Goal: Information Seeking & Learning: Understand process/instructions

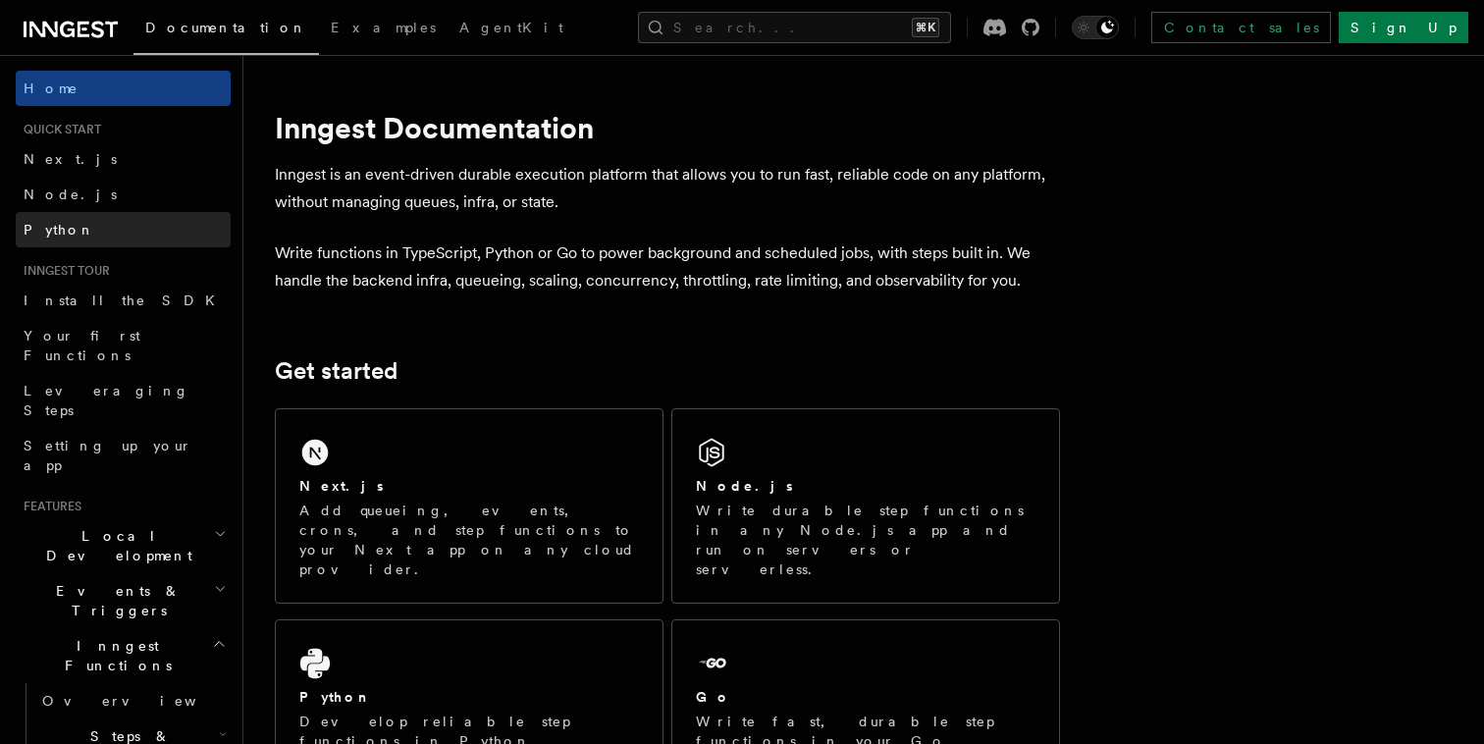
click at [118, 239] on link "Python" at bounding box center [123, 229] width 215 height 35
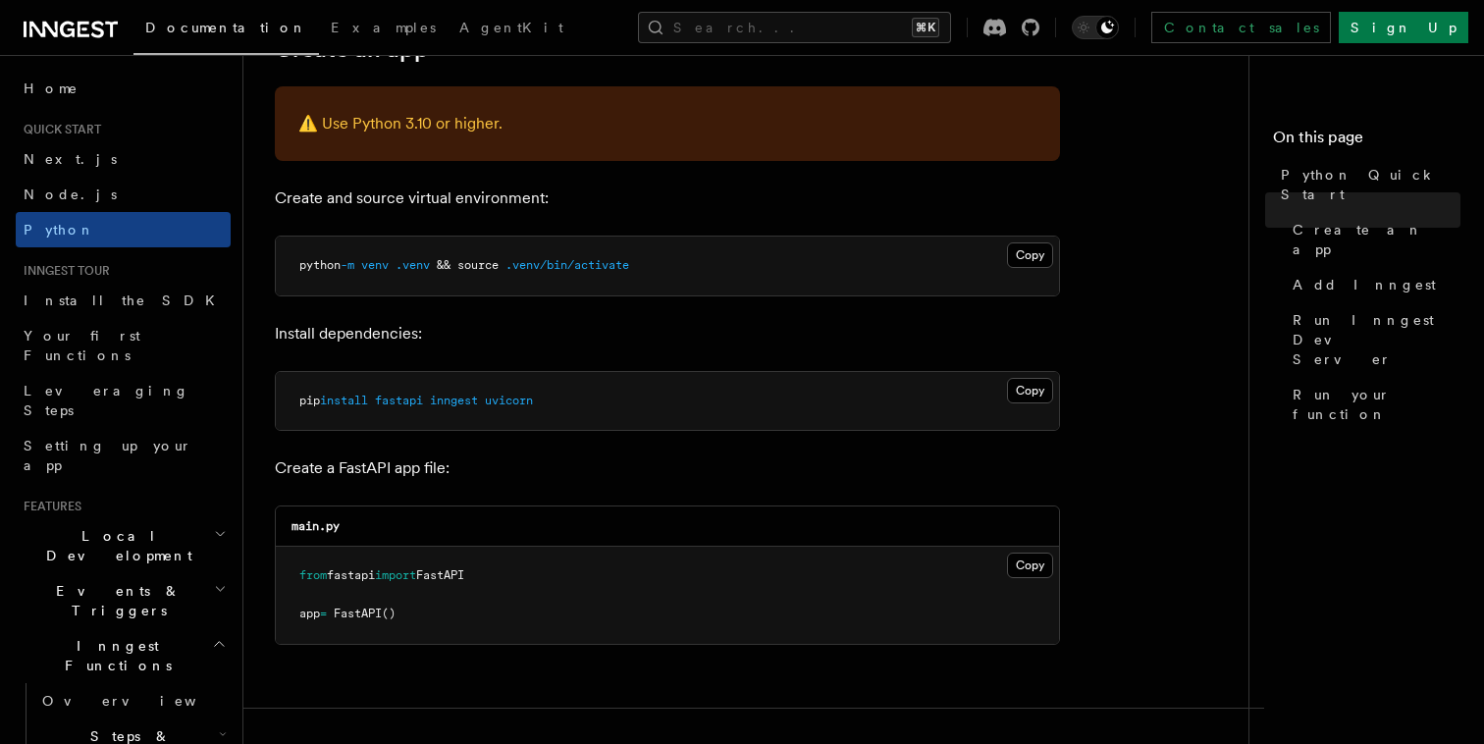
scroll to position [477, 0]
drag, startPoint x: 440, startPoint y: 401, endPoint x: 618, endPoint y: 401, distance: 178.6
click at [618, 401] on pre "pip install fastapi inngest uvicorn" at bounding box center [667, 400] width 783 height 59
copy span "inngest uvicorn"
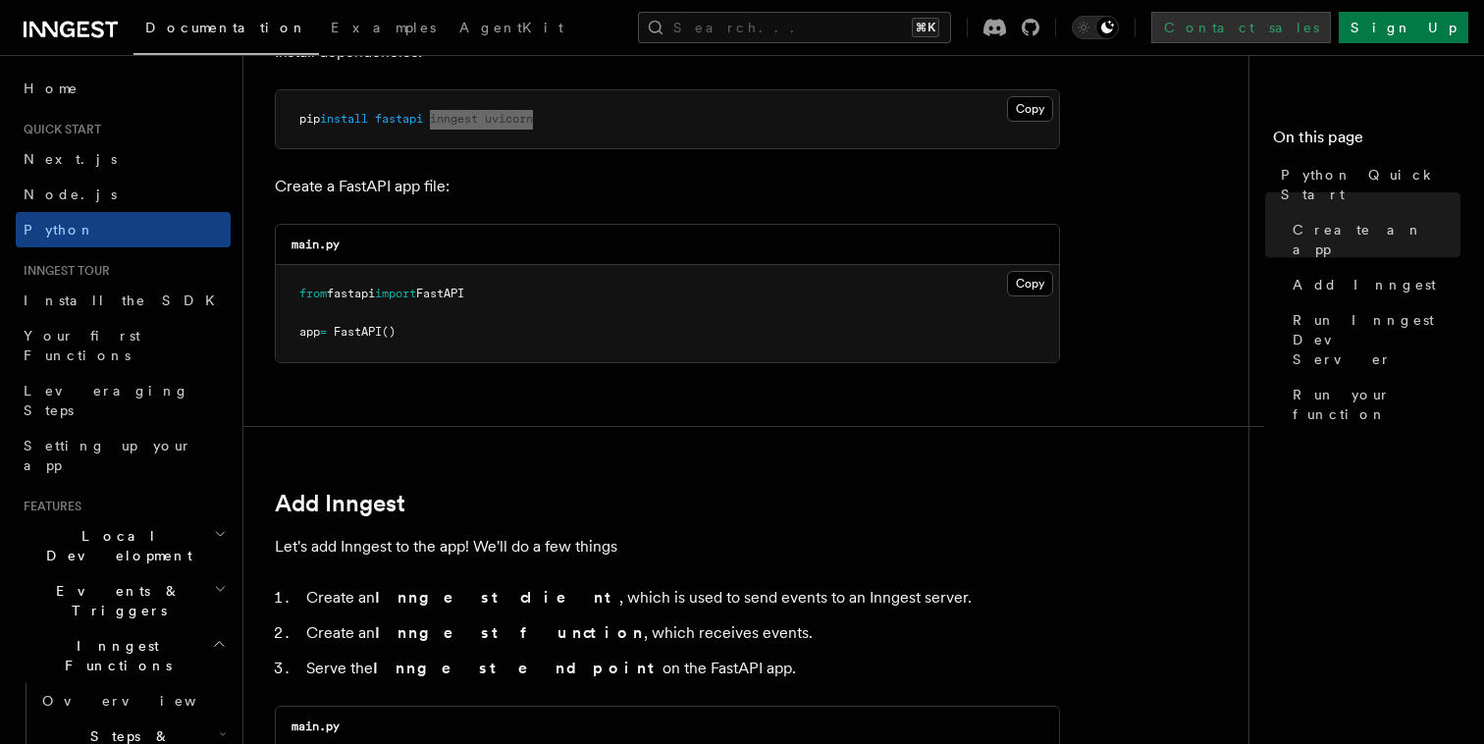
scroll to position [762, 0]
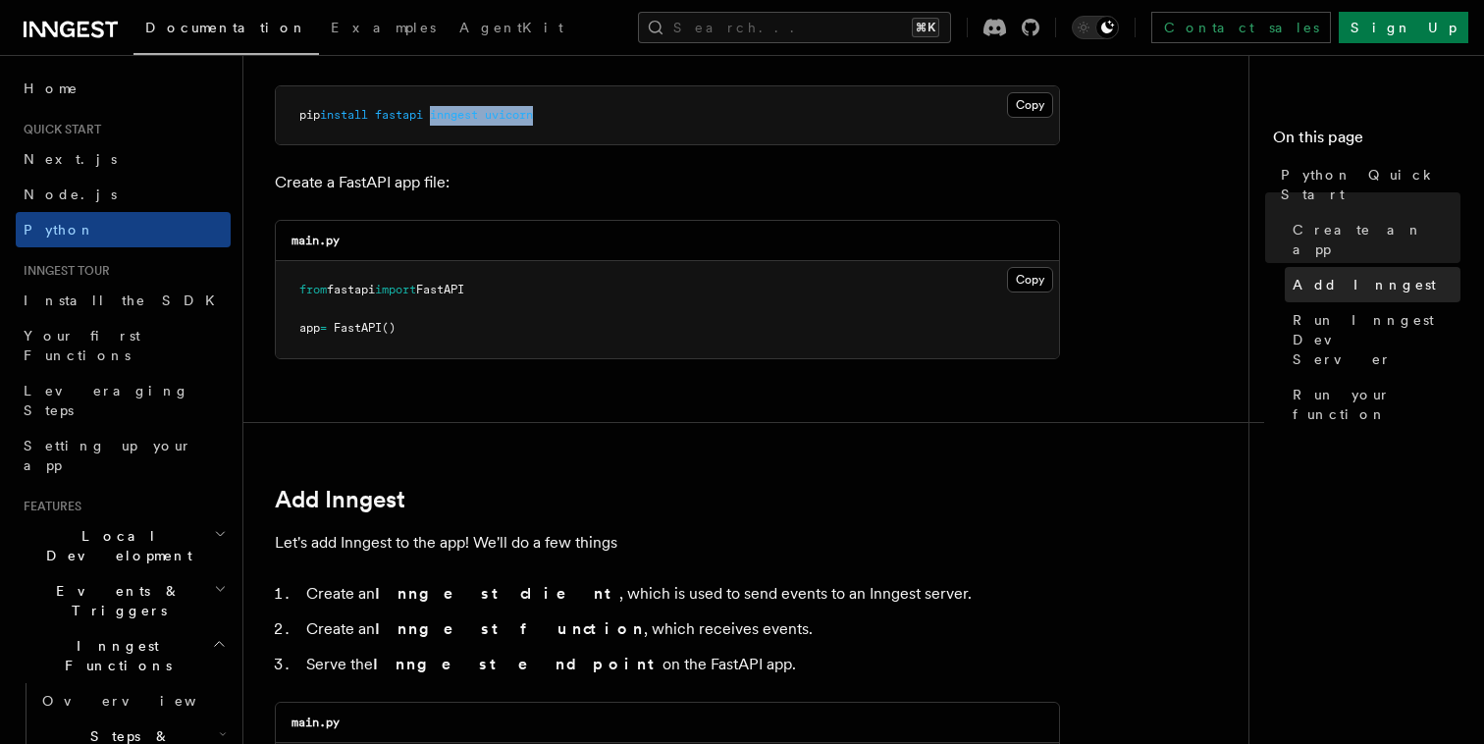
click at [1315, 275] on span "Add Inngest" at bounding box center [1364, 285] width 143 height 20
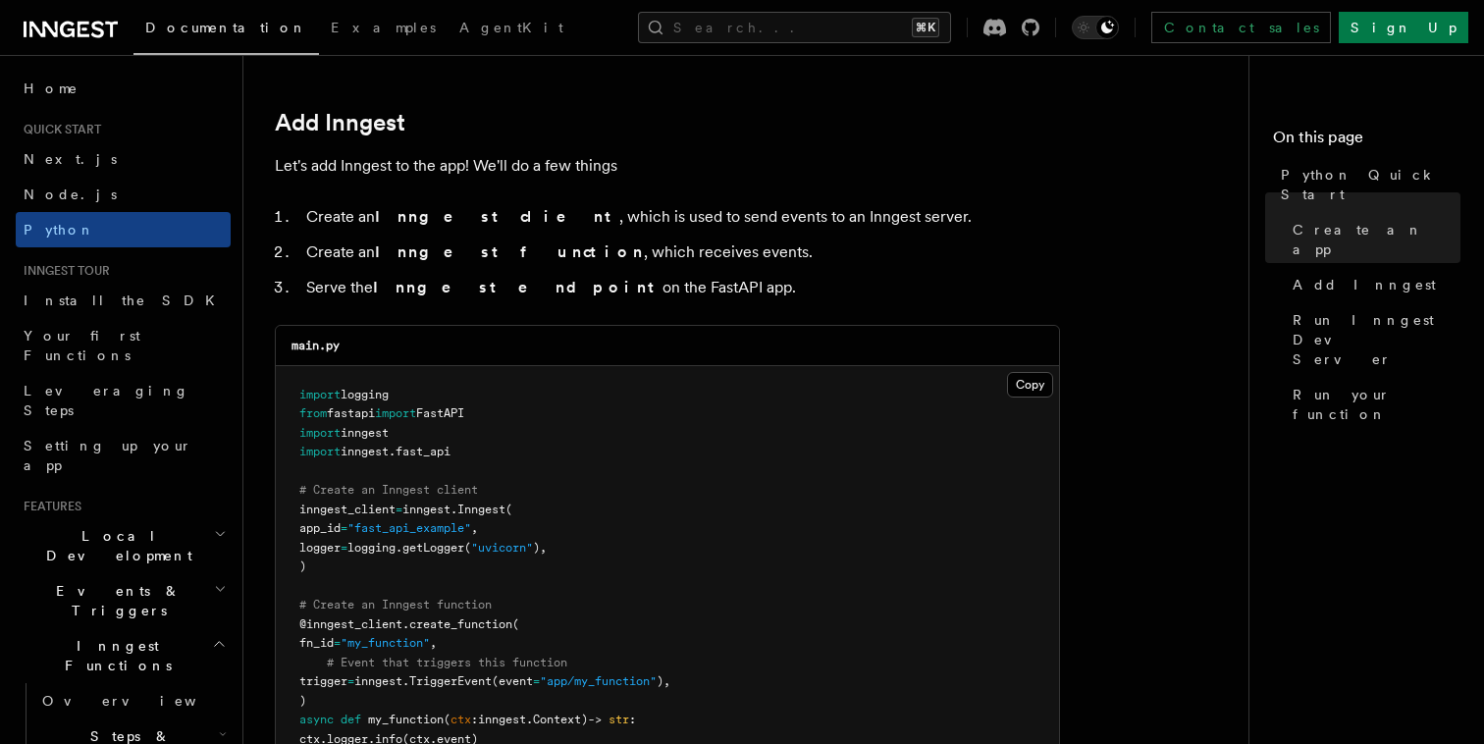
scroll to position [1152, 0]
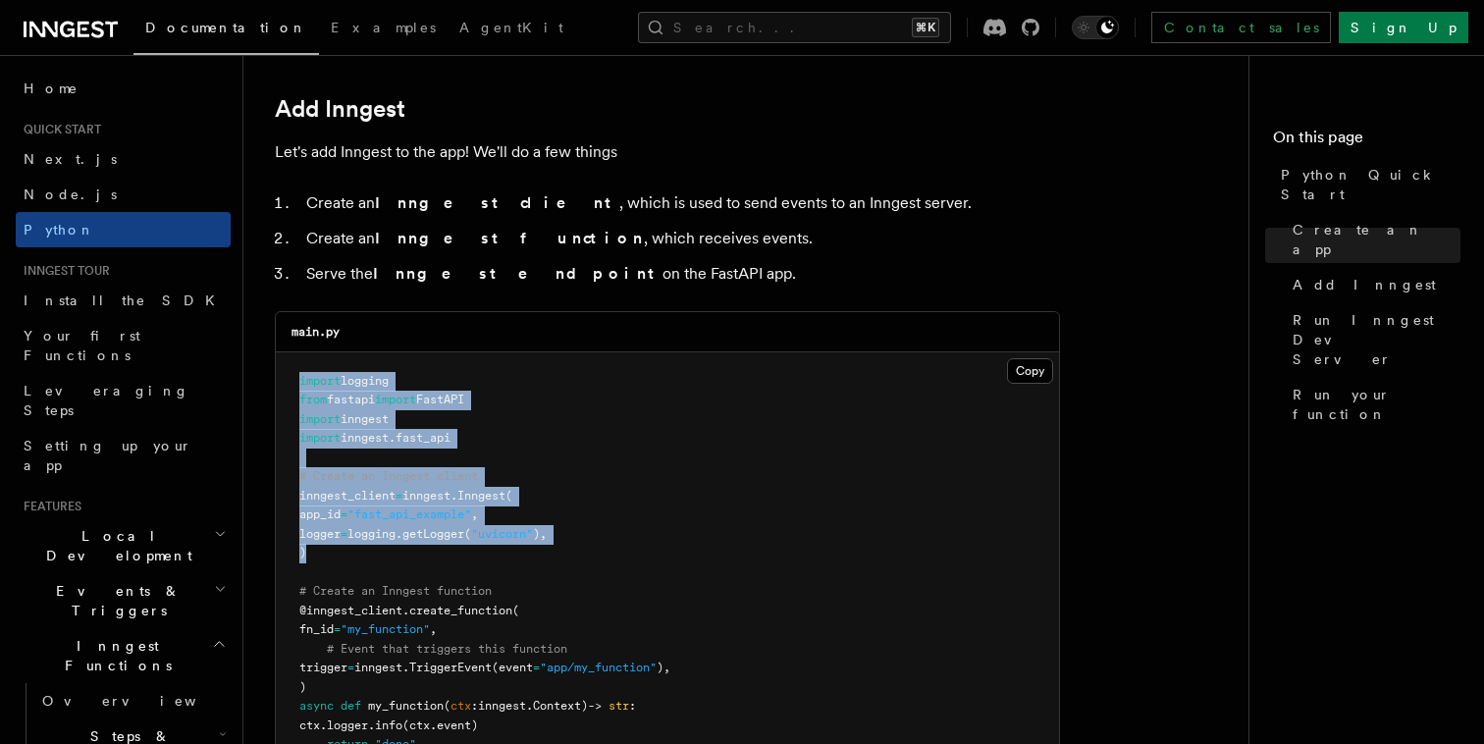
drag, startPoint x: 355, startPoint y: 556, endPoint x: 271, endPoint y: 380, distance: 194.9
copy code "import logging from fastapi import FastAPI import inngest import inngest . fast…"
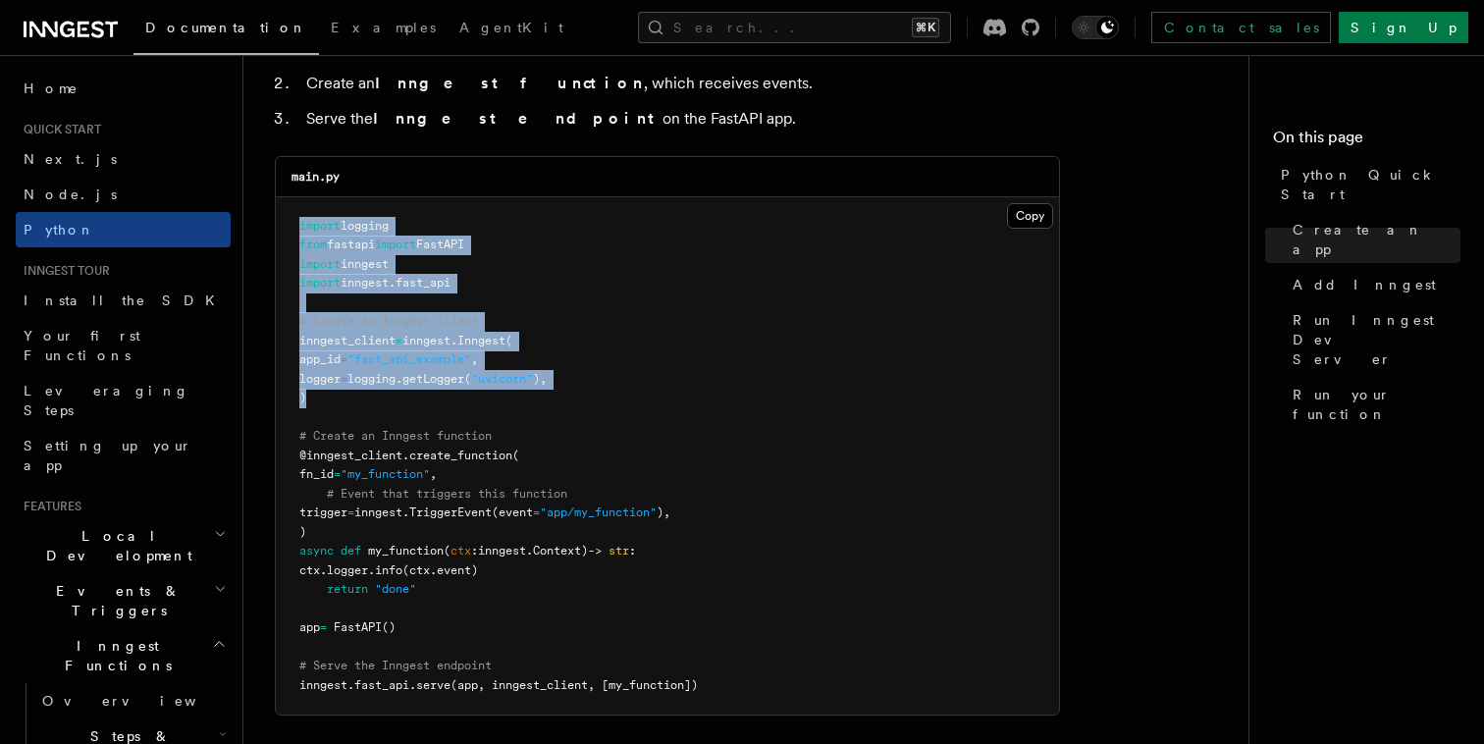
scroll to position [1318, 0]
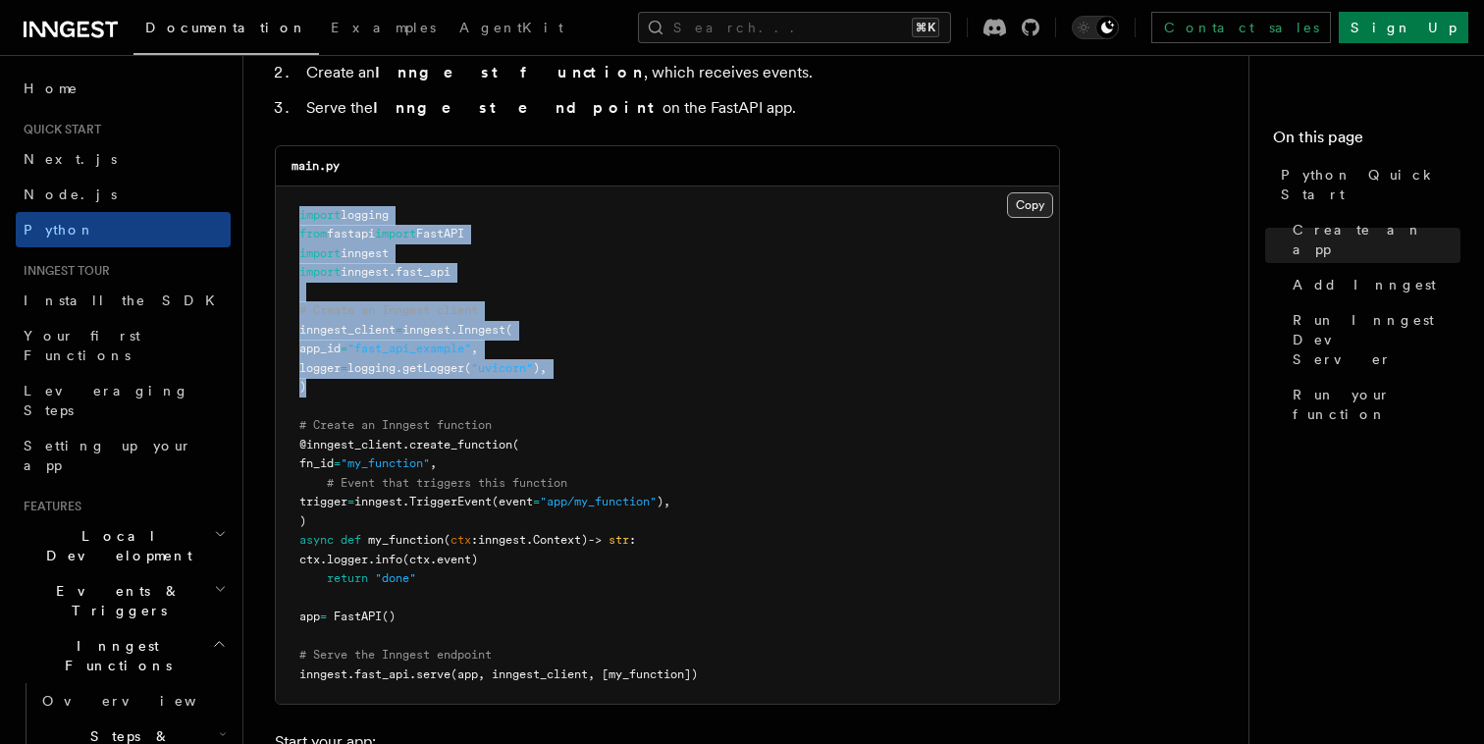
click at [1047, 192] on button "Copy Copied" at bounding box center [1030, 205] width 46 height 26
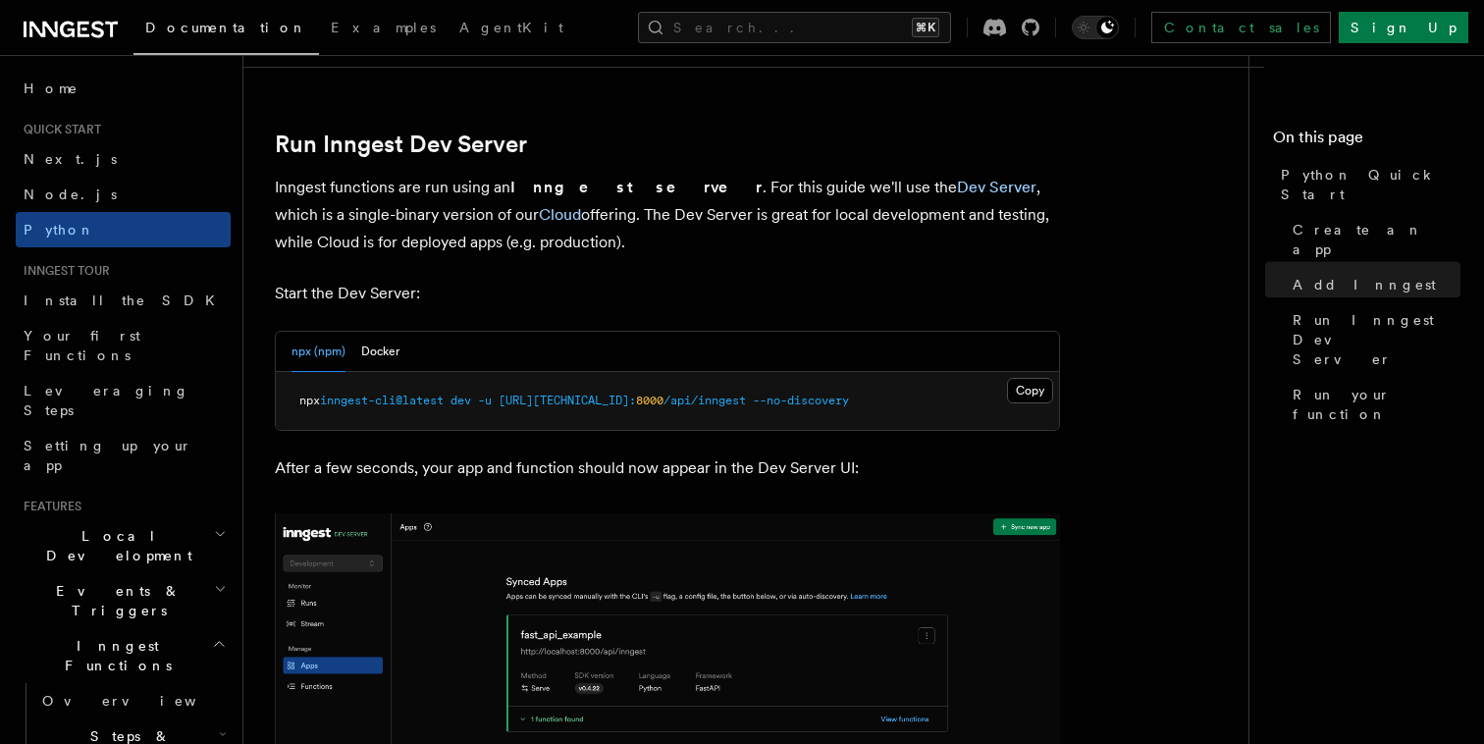
scroll to position [2352, 0]
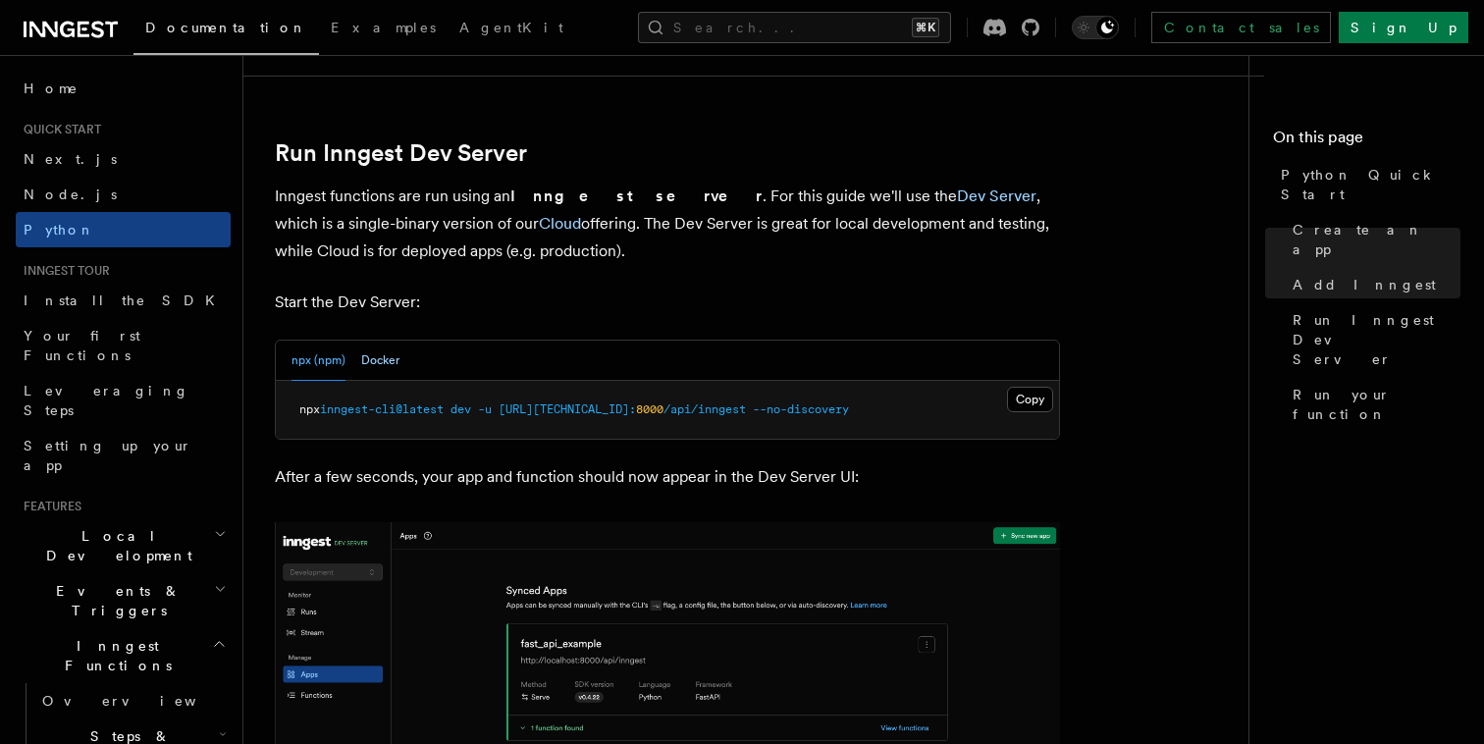
click at [378, 363] on button "Docker" at bounding box center [380, 361] width 38 height 40
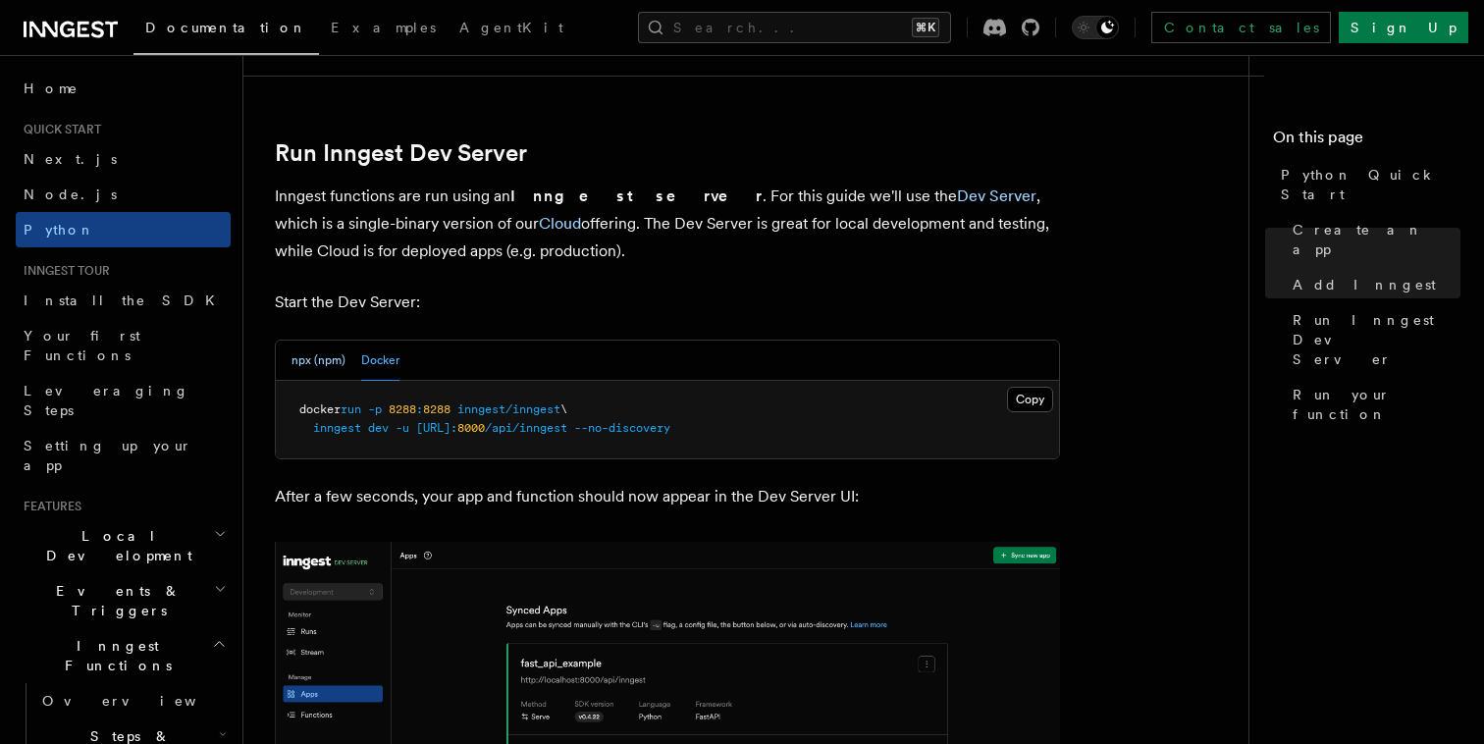
click at [309, 368] on button "npx (npm)" at bounding box center [319, 361] width 54 height 40
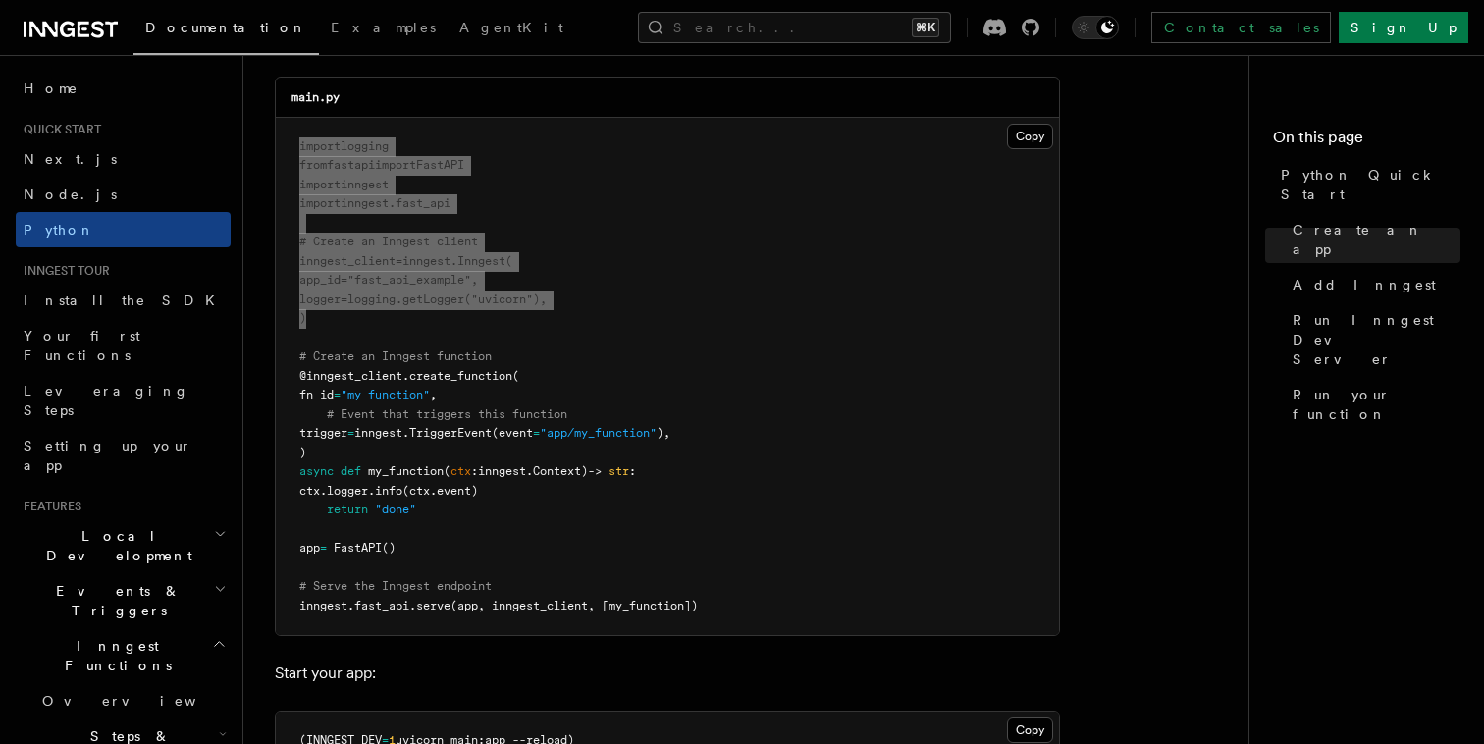
scroll to position [1396, 0]
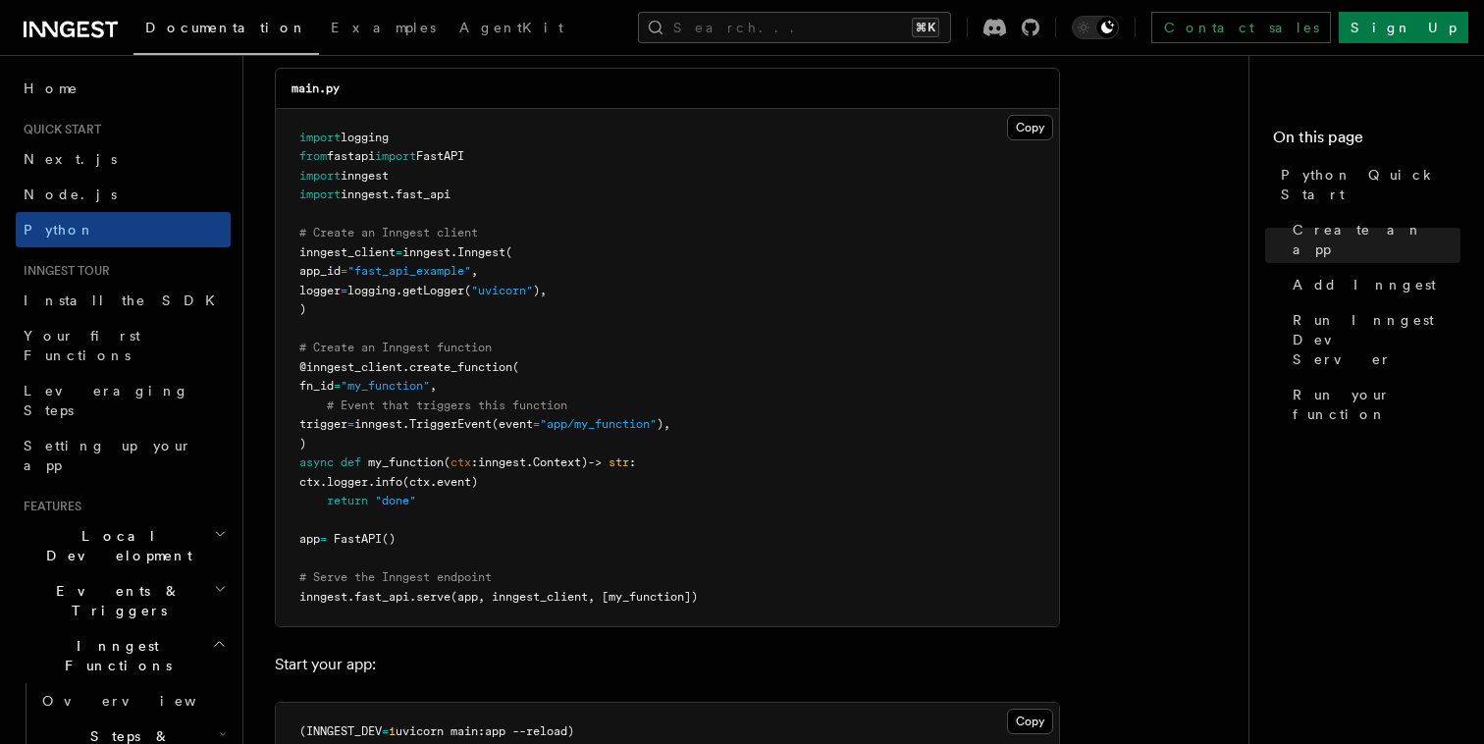
click at [484, 206] on pre "import logging from fastapi import FastAPI import inngest import inngest . fast…" at bounding box center [667, 368] width 783 height 518
click at [431, 506] on pre "import logging from fastapi import FastAPI import inngest import inngest . fast…" at bounding box center [667, 368] width 783 height 518
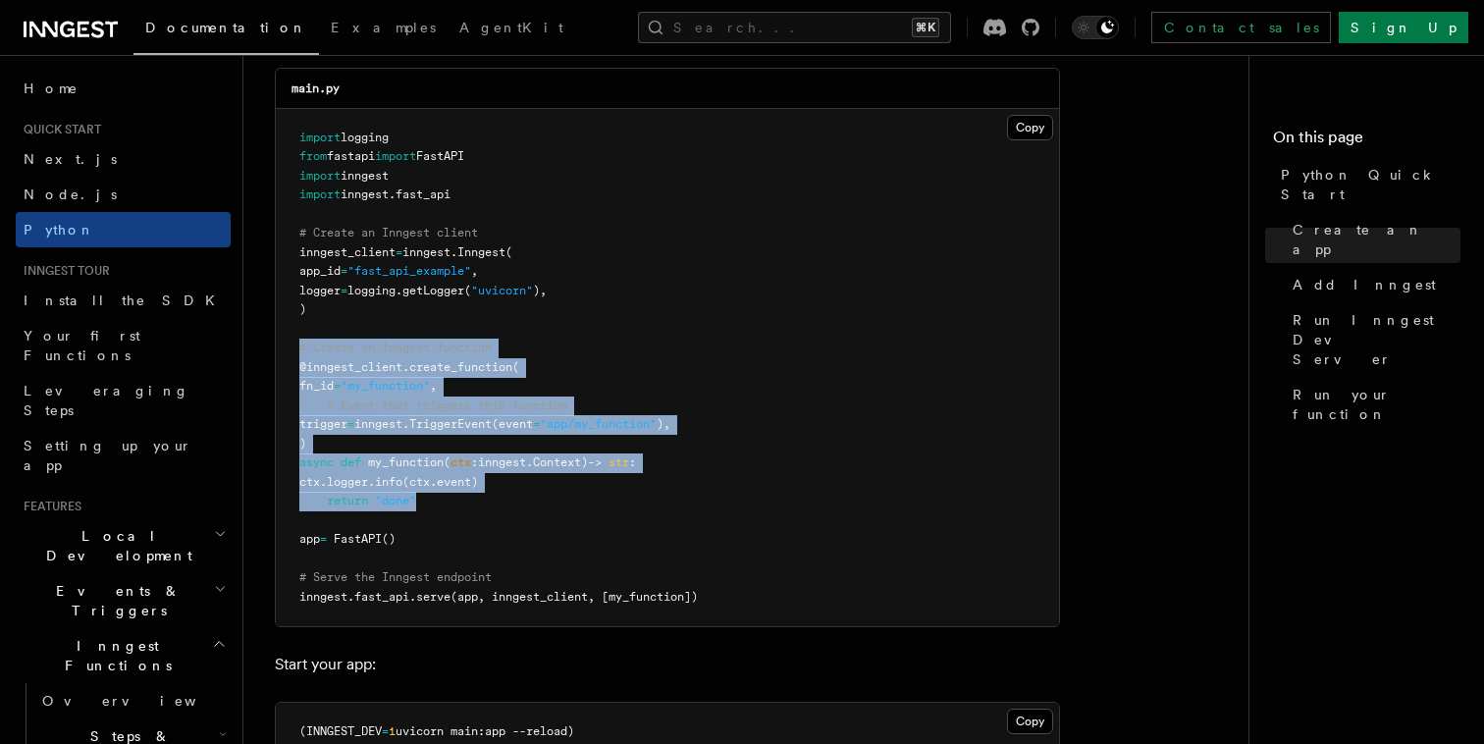
drag, startPoint x: 430, startPoint y: 505, endPoint x: 290, endPoint y: 355, distance: 205.6
click at [290, 355] on pre "import logging from fastapi import FastAPI import inngest import inngest . fast…" at bounding box center [667, 368] width 783 height 518
copy code "# Create an Inngest function @inngest_client . create_function ( fn_id = "my_fu…"
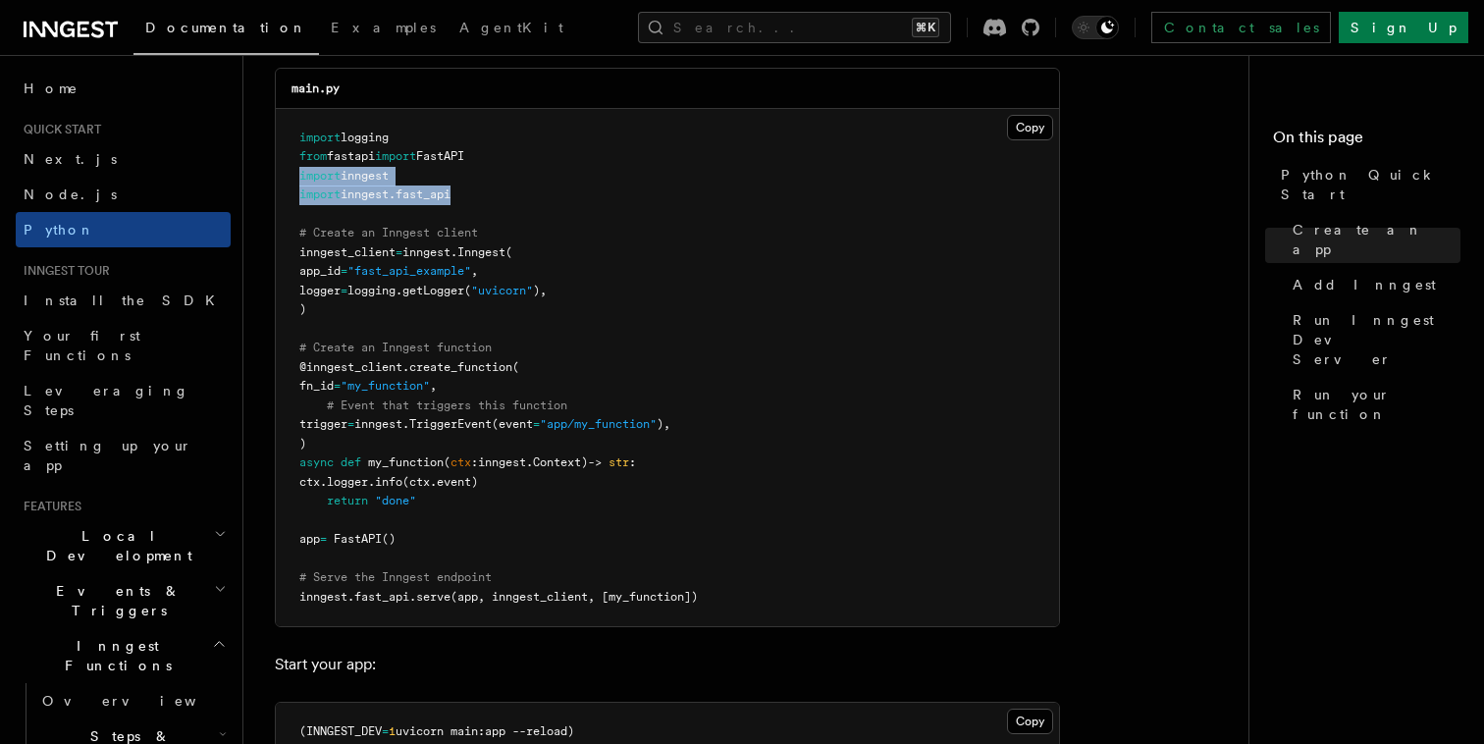
drag, startPoint x: 498, startPoint y: 189, endPoint x: 273, endPoint y: 182, distance: 224.9
copy code "import inngest import inngest . fast_api"
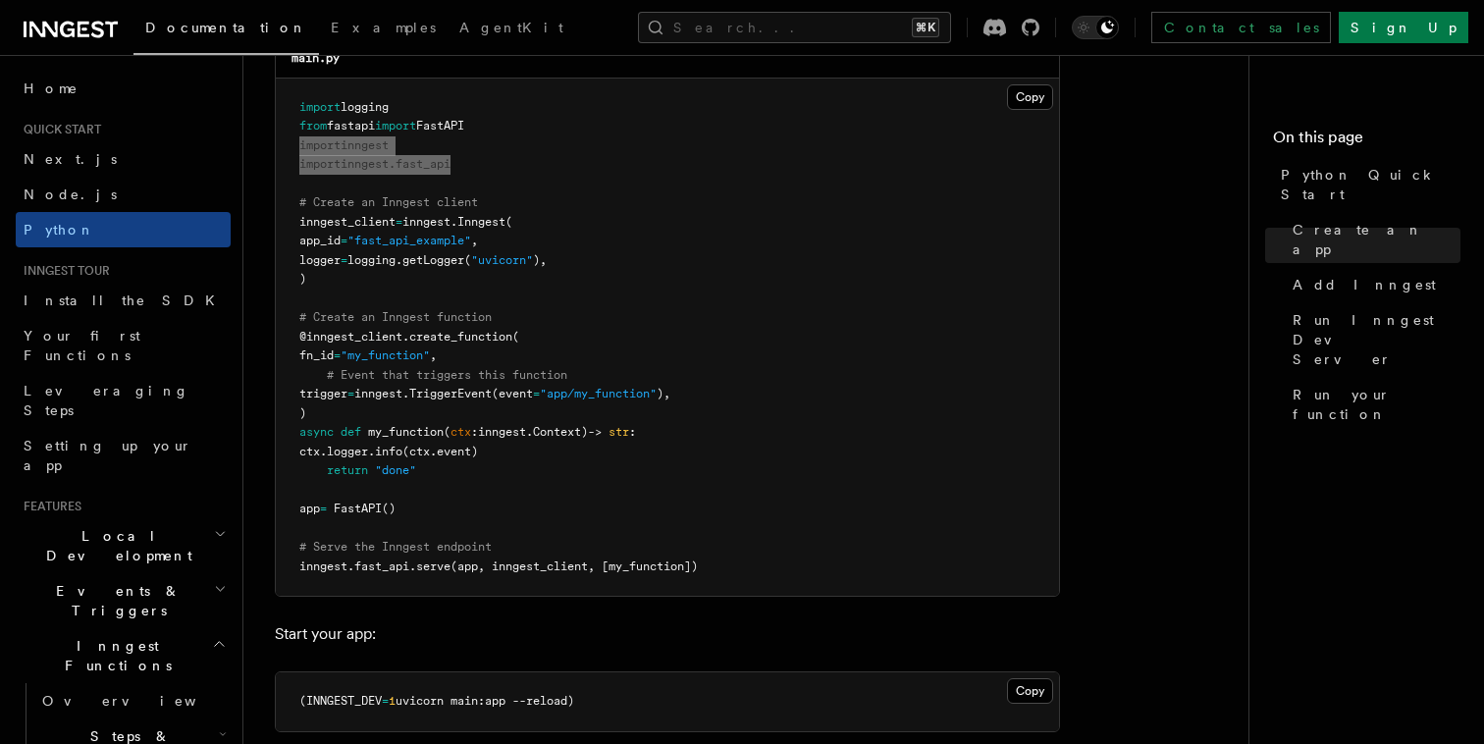
scroll to position [1443, 0]
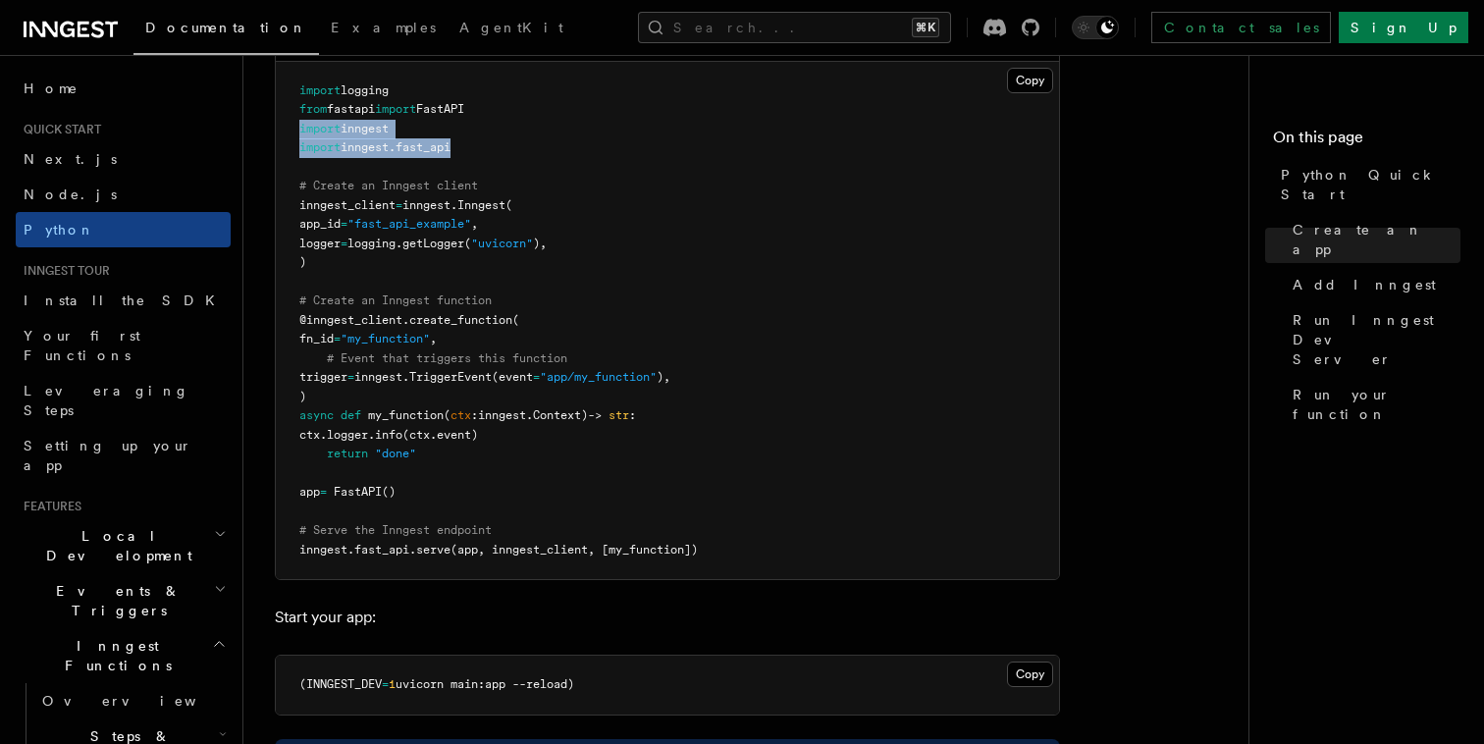
click at [466, 141] on pre "import logging from fastapi import FastAPI import inngest import inngest . fast…" at bounding box center [667, 321] width 783 height 518
click at [441, 141] on span "fast_api" at bounding box center [423, 147] width 55 height 14
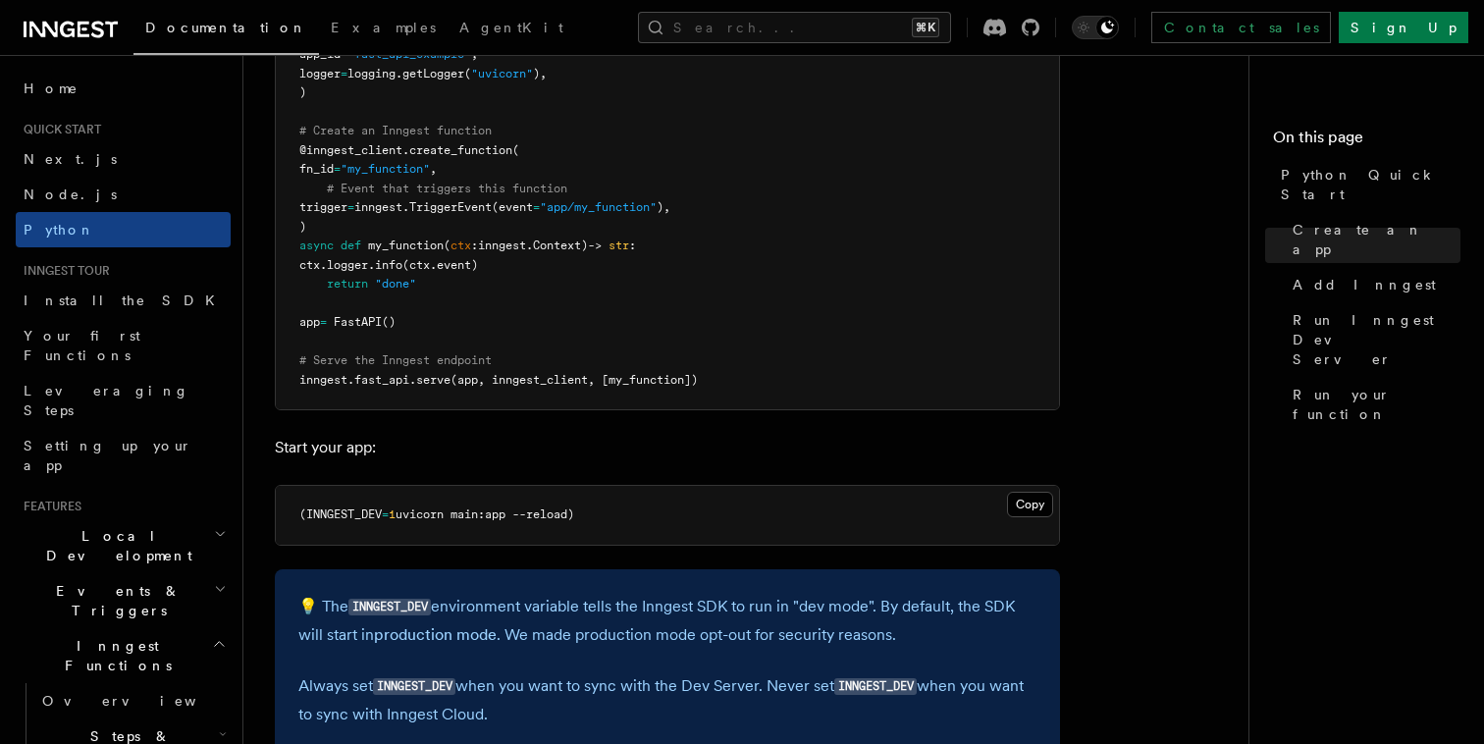
scroll to position [1617, 0]
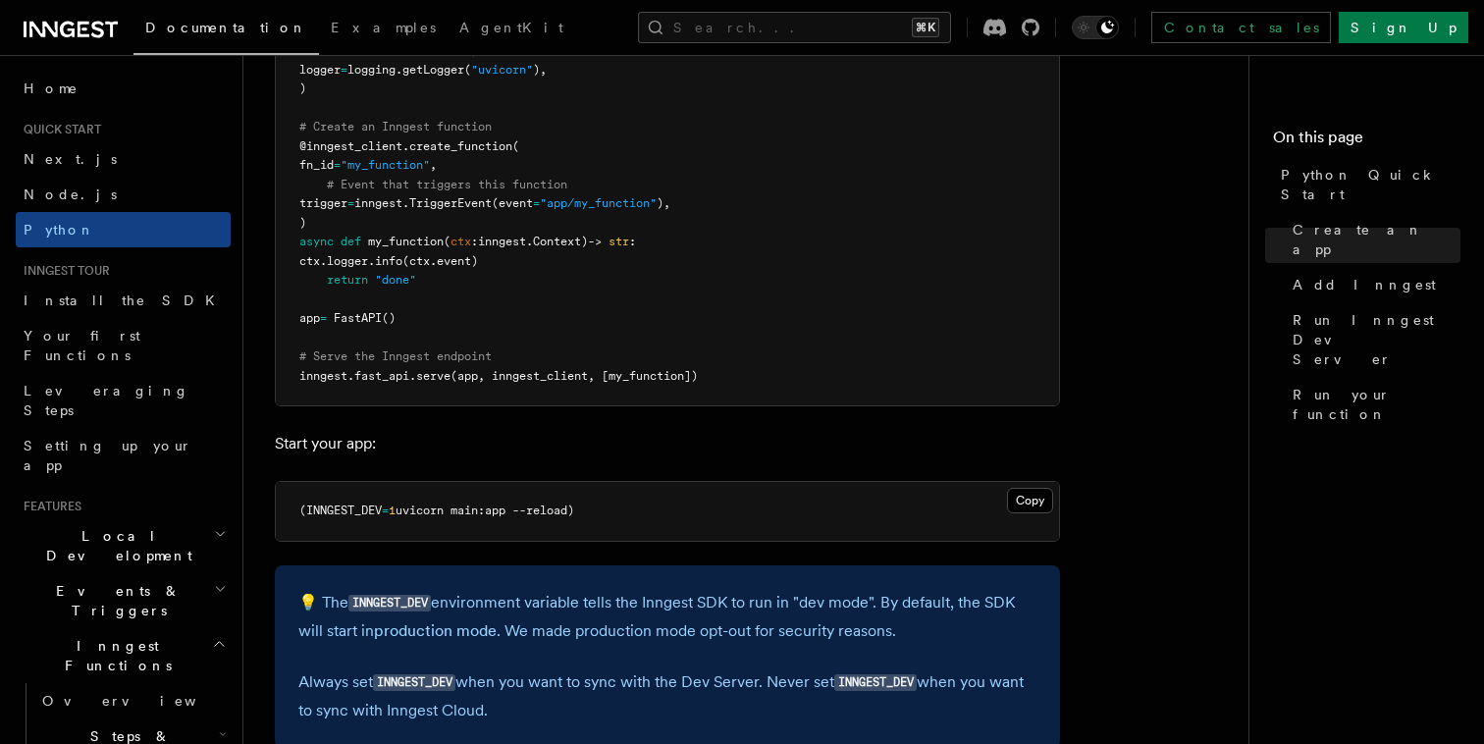
click at [527, 512] on span "uvicorn main:app --reload)" at bounding box center [485, 511] width 179 height 14
copy article "(INNGEST_DEV = 1 uvicorn main:app --reload)"
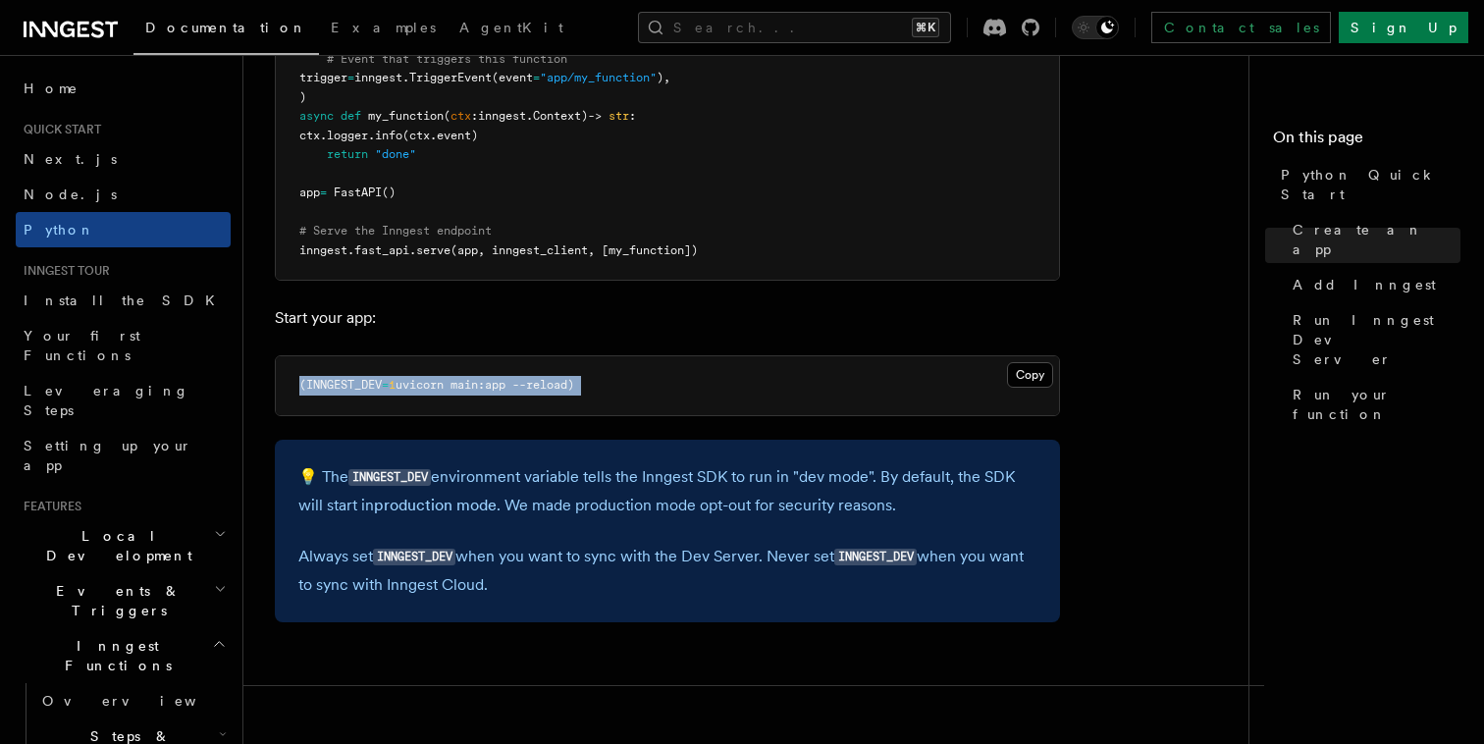
scroll to position [1747, 0]
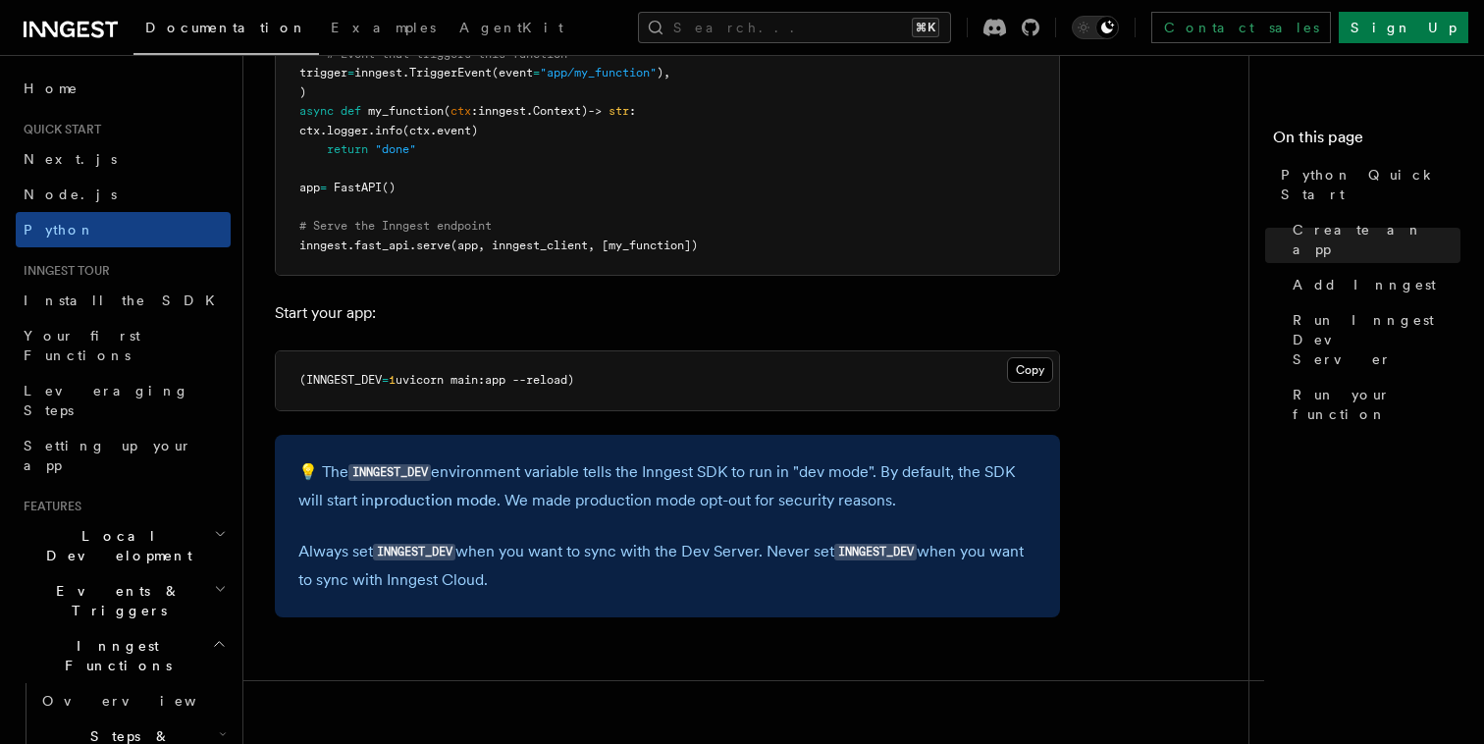
click at [751, 486] on p "💡 The INNGEST_DEV environment variable tells the Inngest SDK to run in "dev mod…" at bounding box center [667, 486] width 738 height 56
drag, startPoint x: 556, startPoint y: 576, endPoint x: 275, endPoint y: 314, distance: 384.0
click at [523, 532] on div "💡 The INNGEST_DEV environment variable tells the Inngest SDK to run in "dev mod…" at bounding box center [667, 526] width 785 height 183
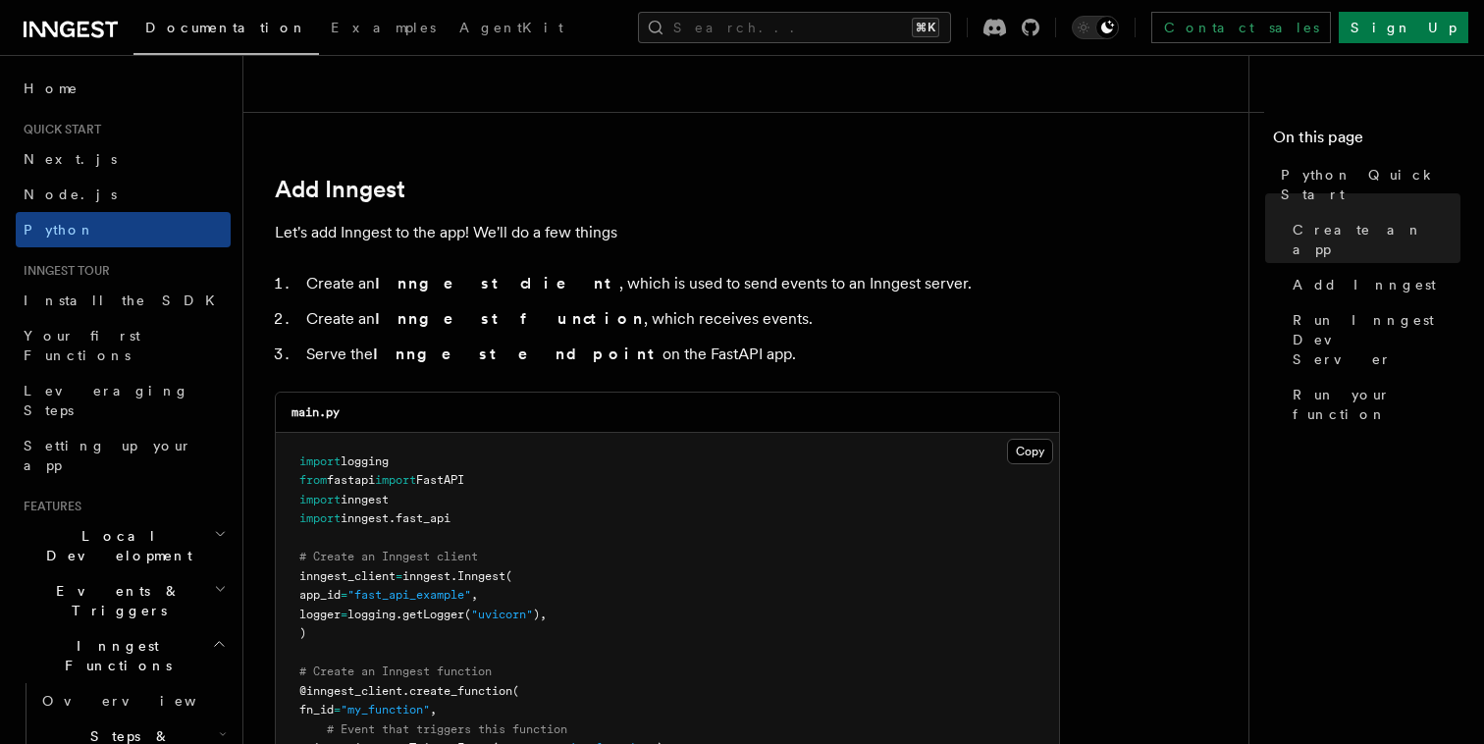
scroll to position [1047, 0]
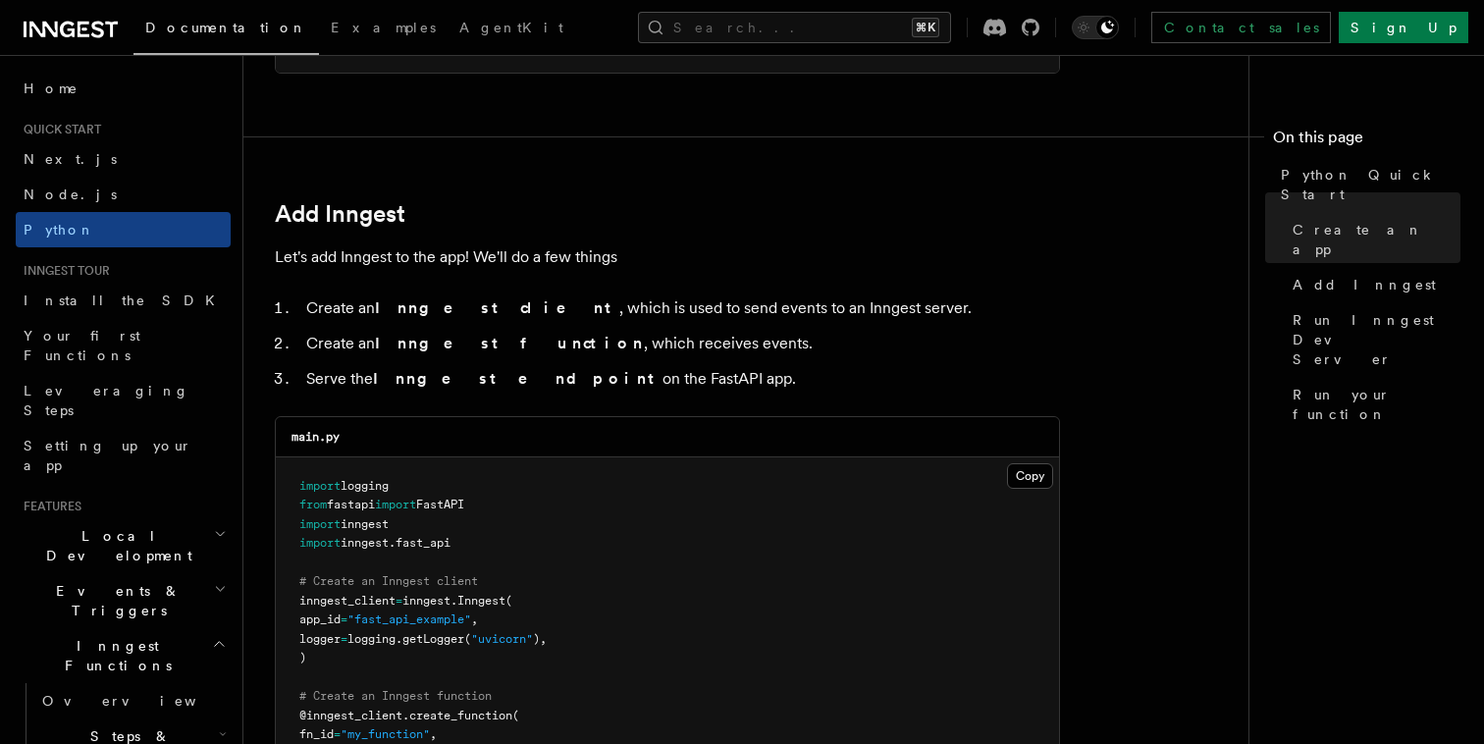
drag, startPoint x: 535, startPoint y: 595, endPoint x: 267, endPoint y: 205, distance: 472.9
copy article "Add Inngest Let's add Inngest to the app! We'll do a few things Create an Innge…"
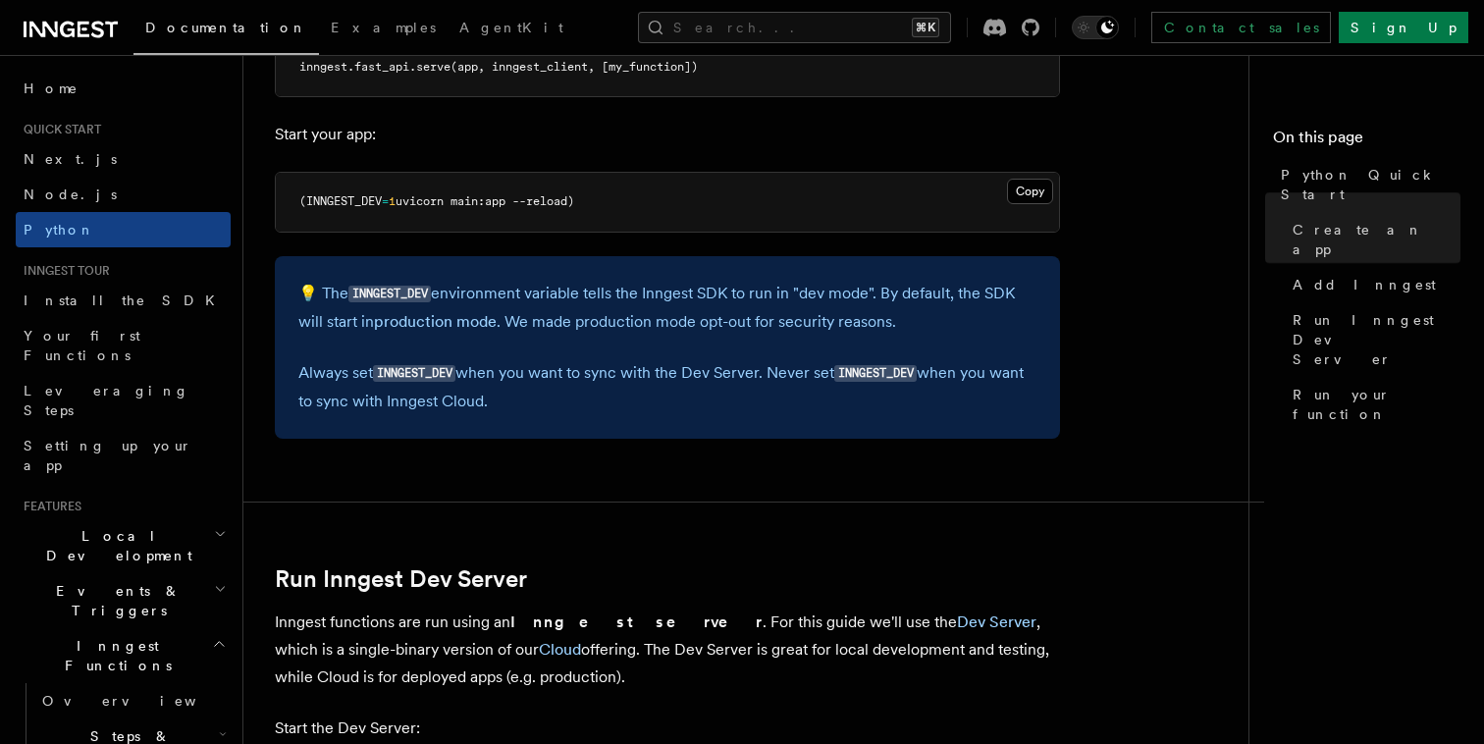
scroll to position [2017, 0]
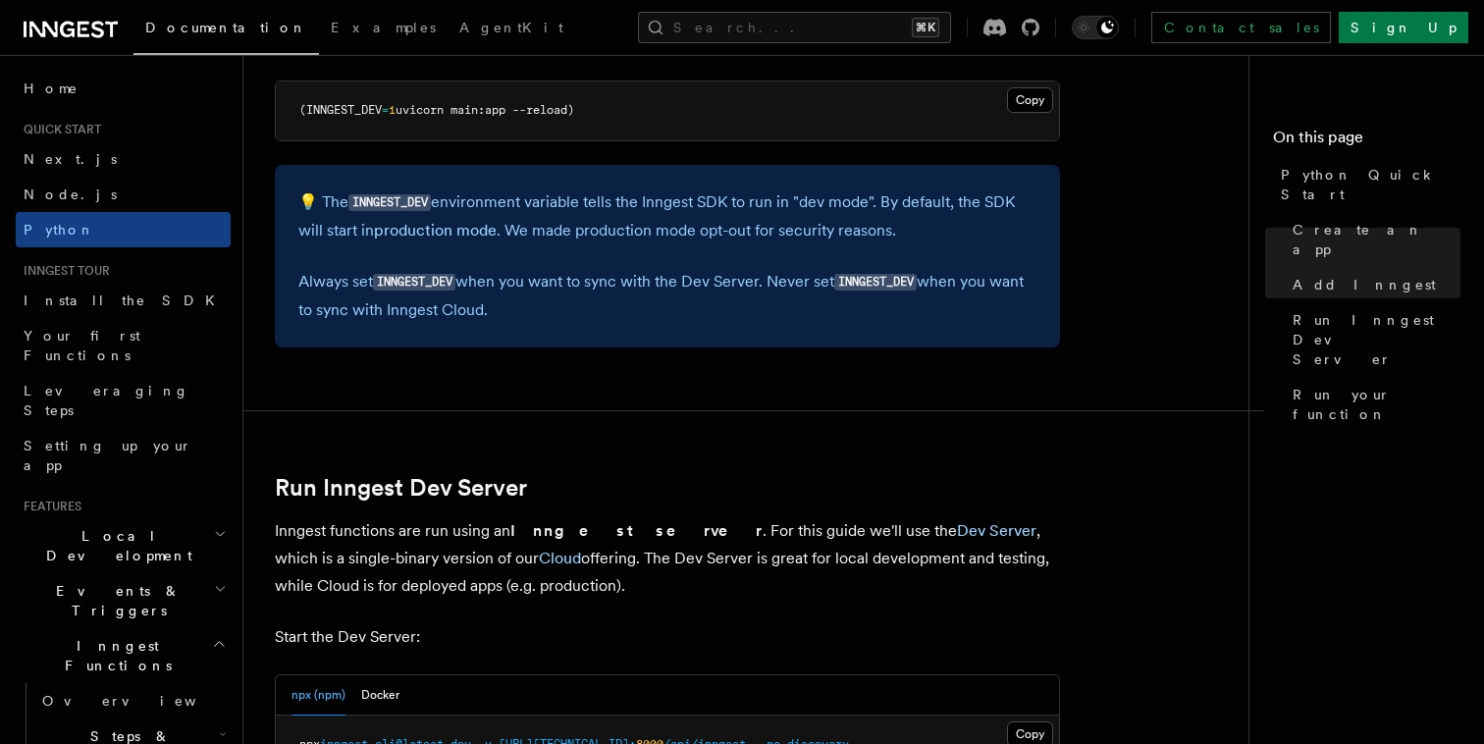
click at [964, 276] on p "Always set INNGEST_DEV when you want to sync with the Dev Server. Never set INN…" at bounding box center [667, 296] width 738 height 56
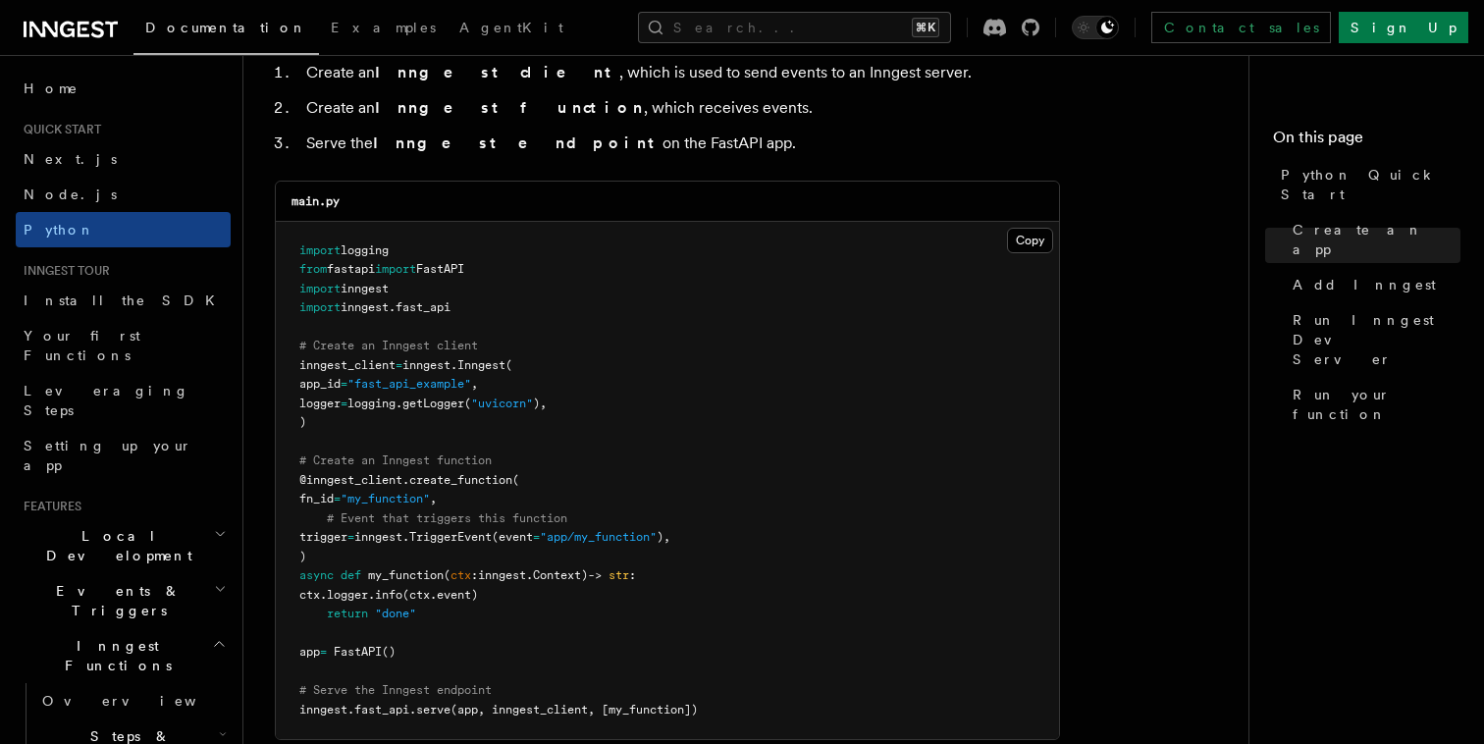
scroll to position [1212, 0]
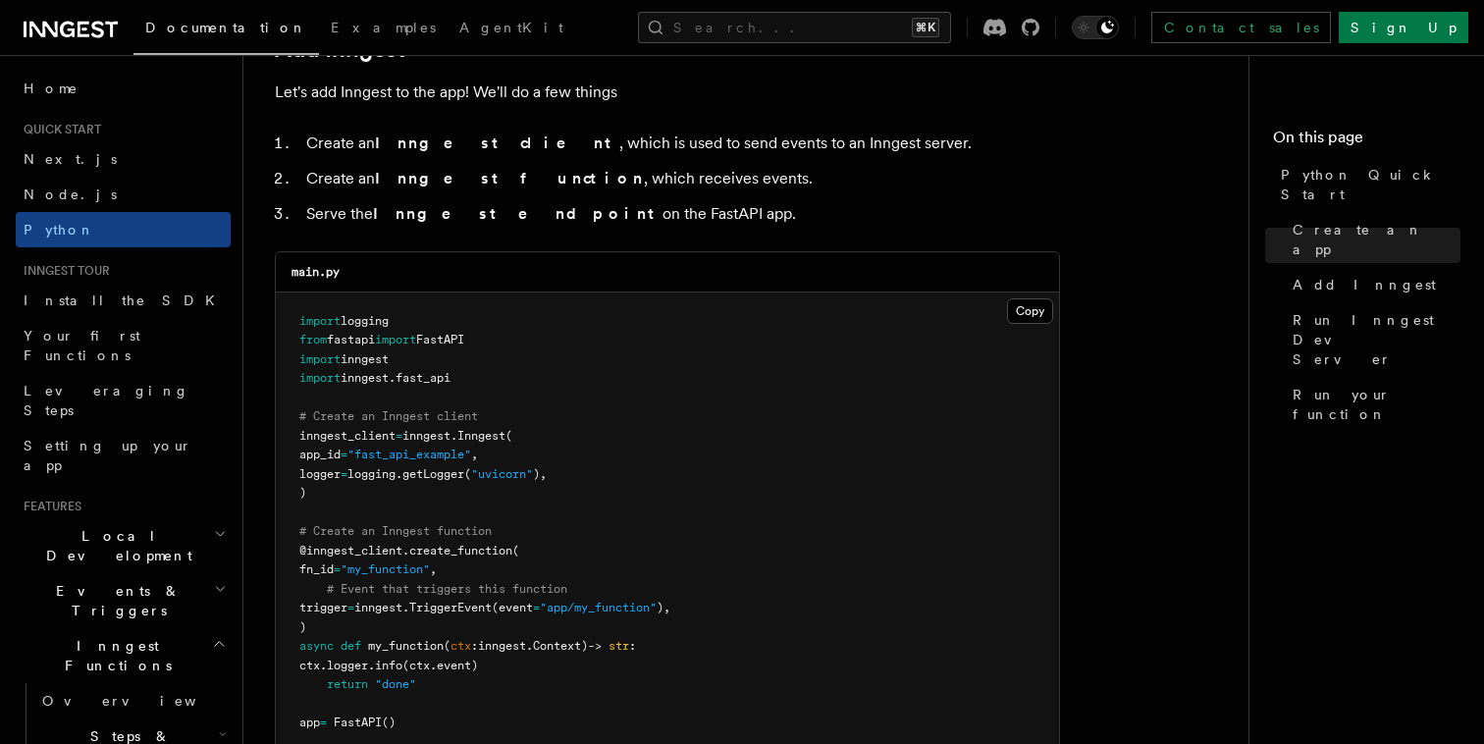
drag, startPoint x: 622, startPoint y: 508, endPoint x: 273, endPoint y: 255, distance: 431.5
copy article "main.py Copy Copied import logging from fastapi import FastAPI import inngest i…"
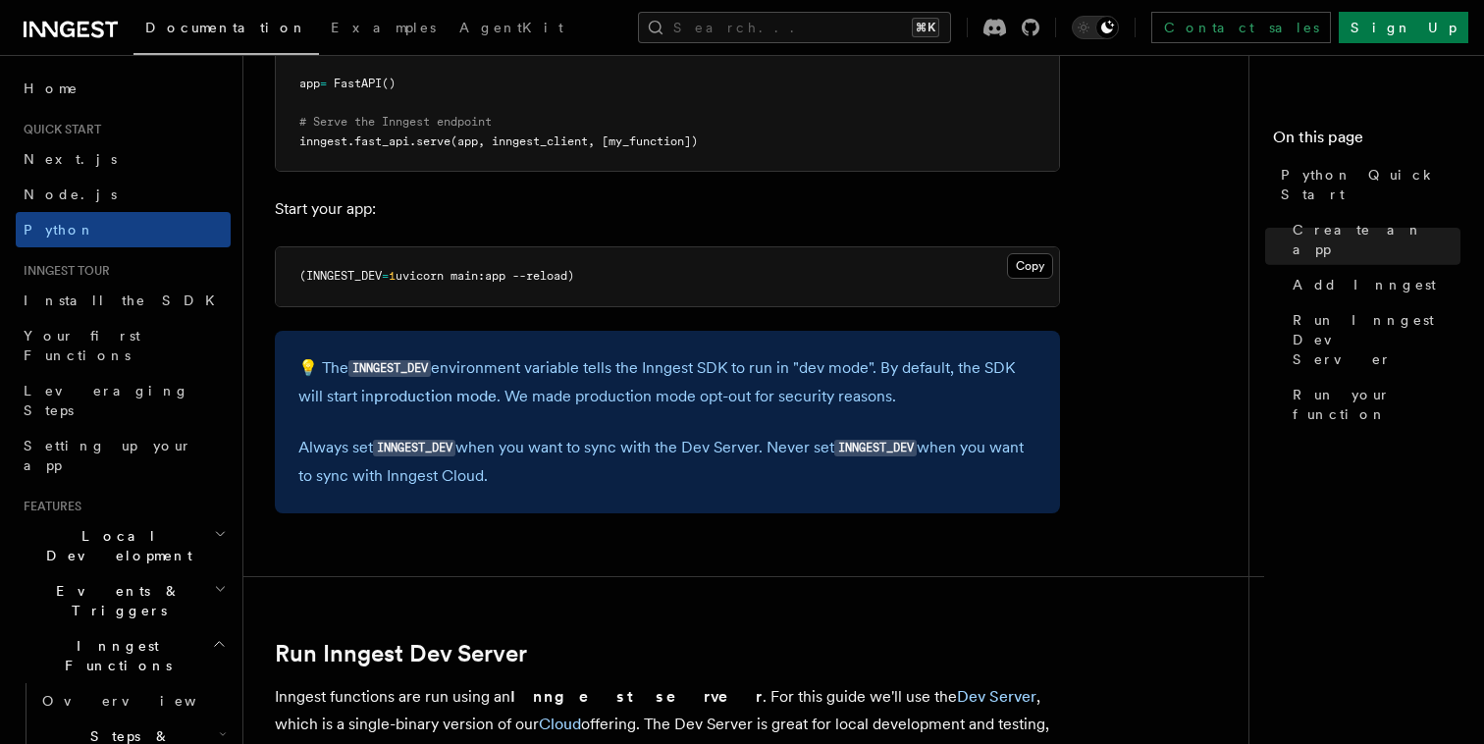
scroll to position [1881, 0]
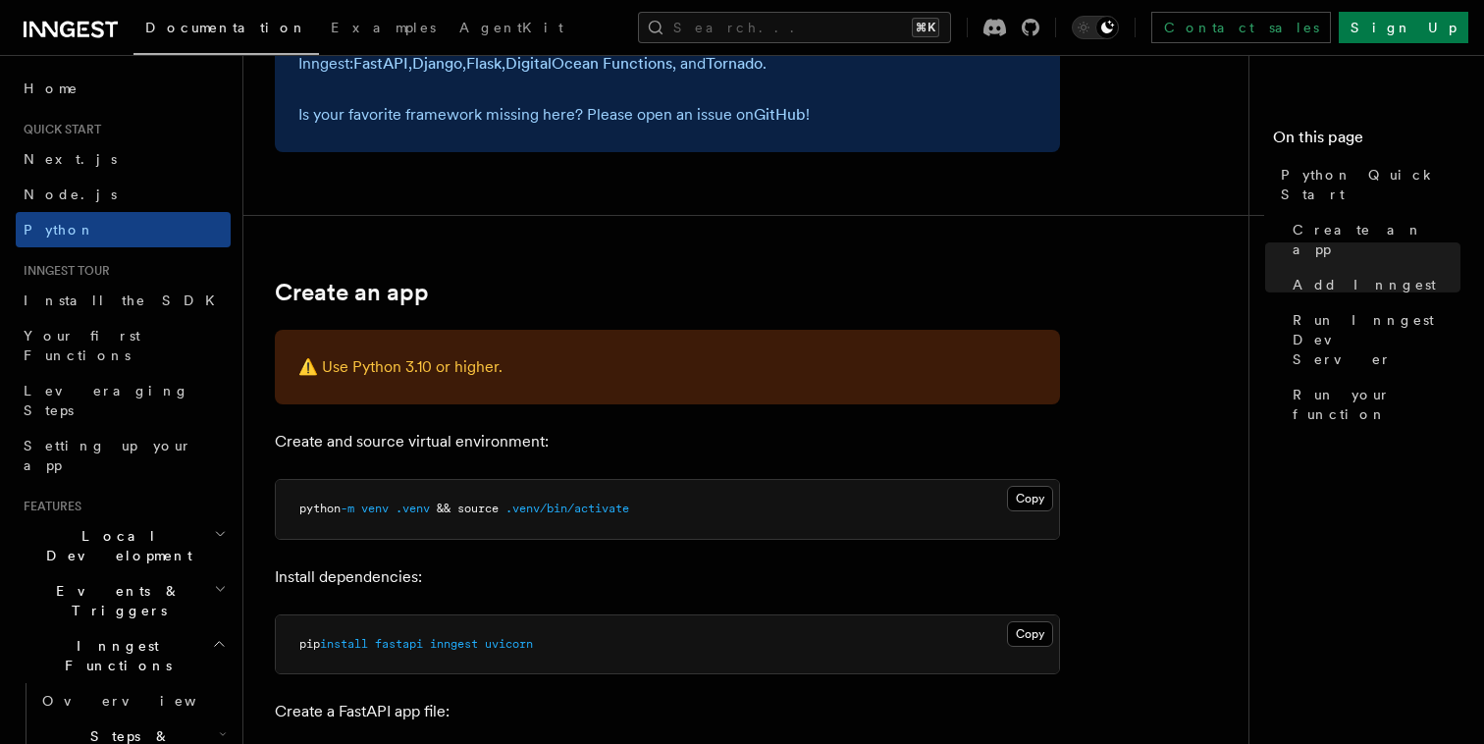
scroll to position [0, 0]
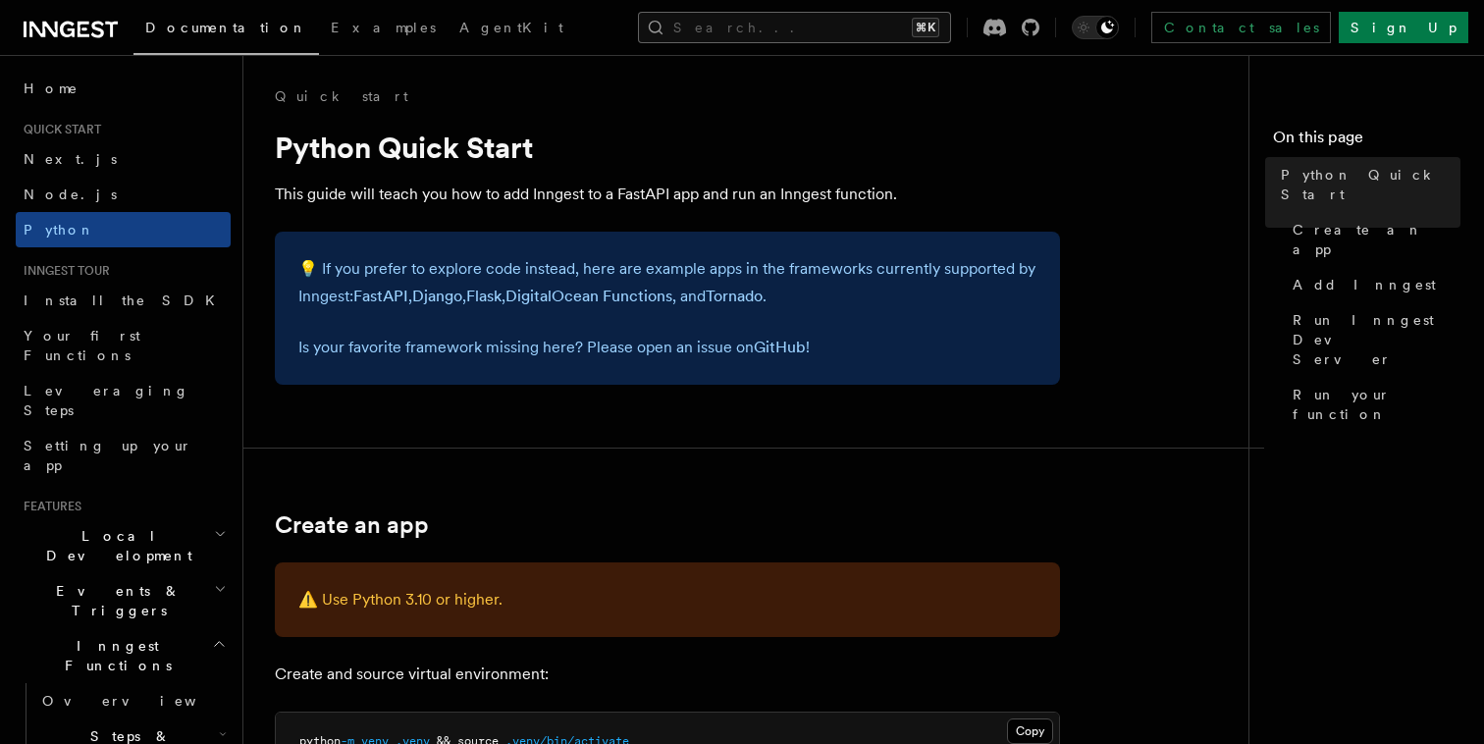
click at [786, 34] on button "Search... ⌘K" at bounding box center [794, 27] width 313 height 31
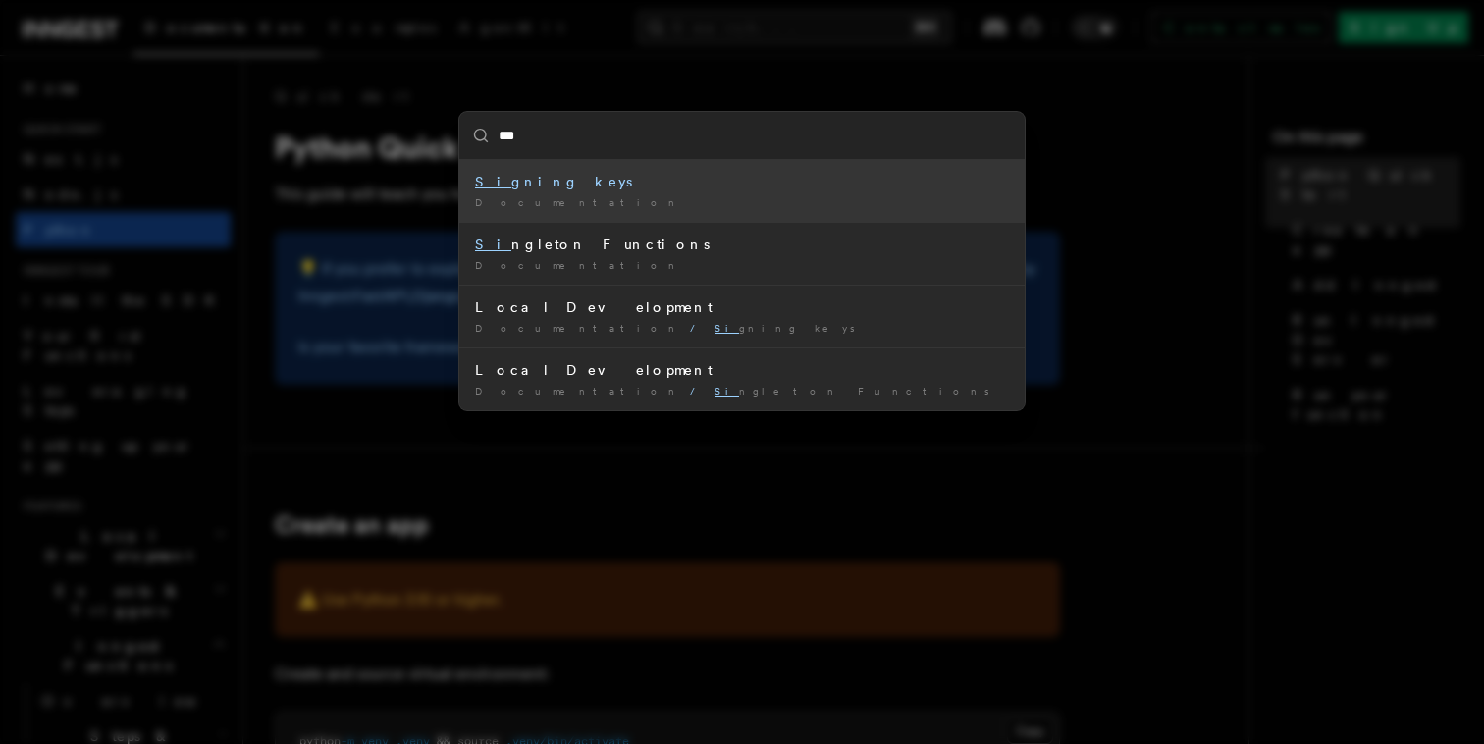
type input "****"
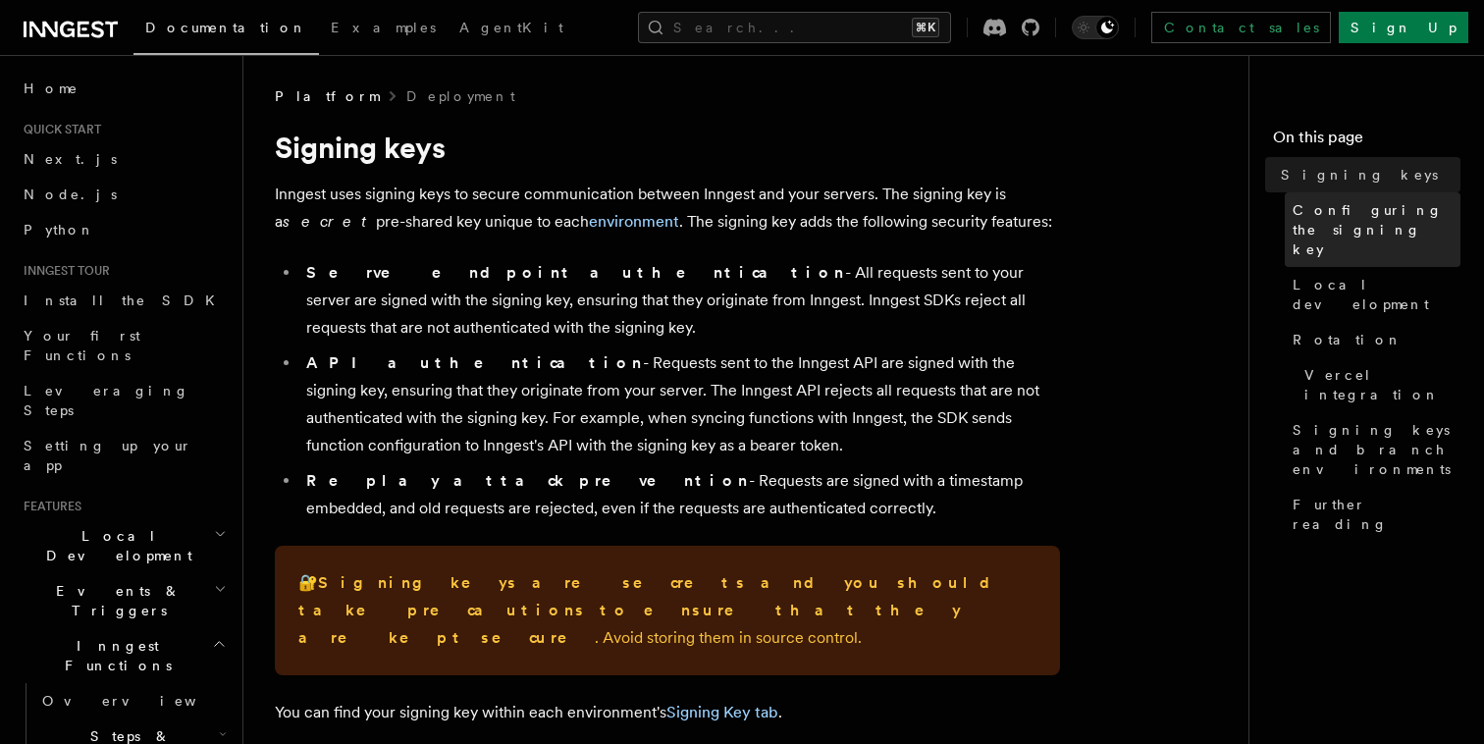
click at [1397, 216] on span "Configuring the signing key" at bounding box center [1377, 229] width 168 height 59
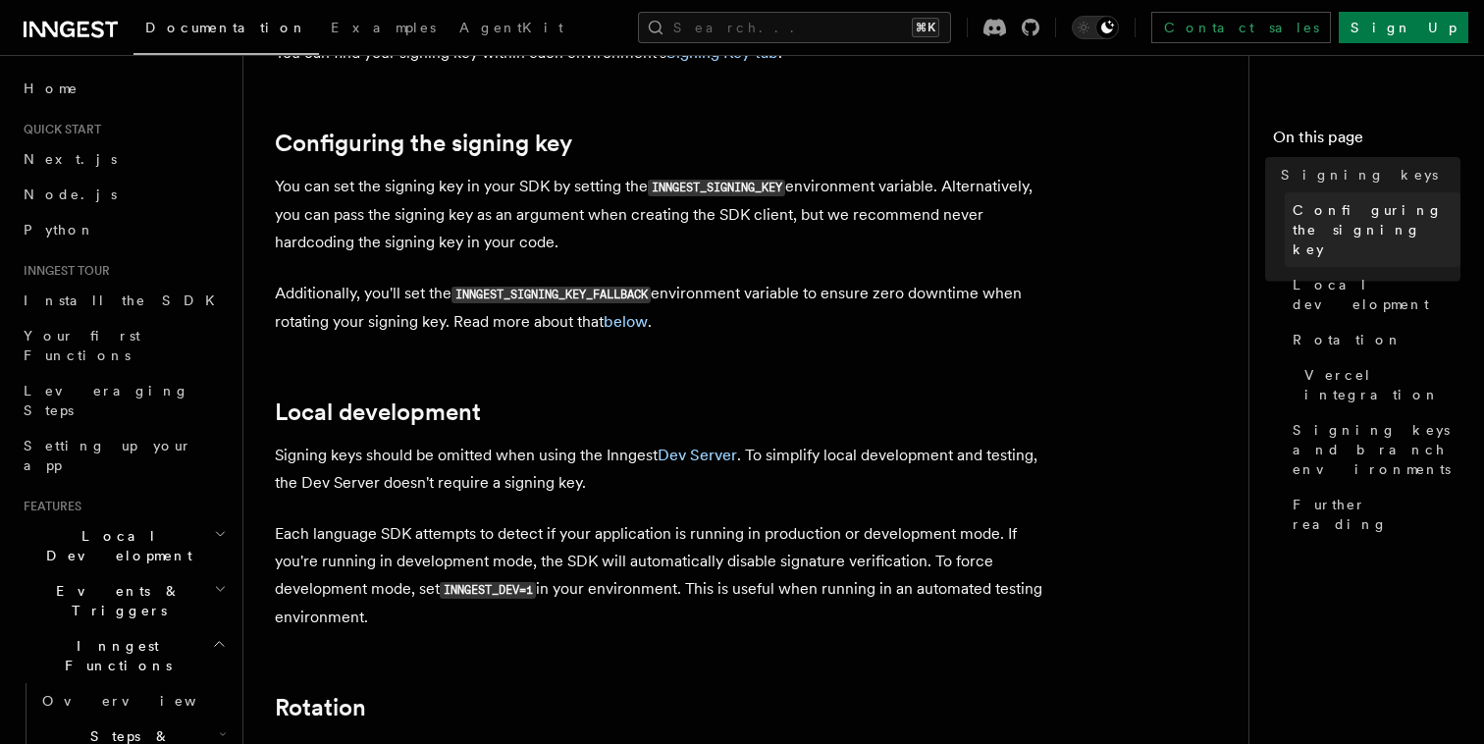
scroll to position [667, 0]
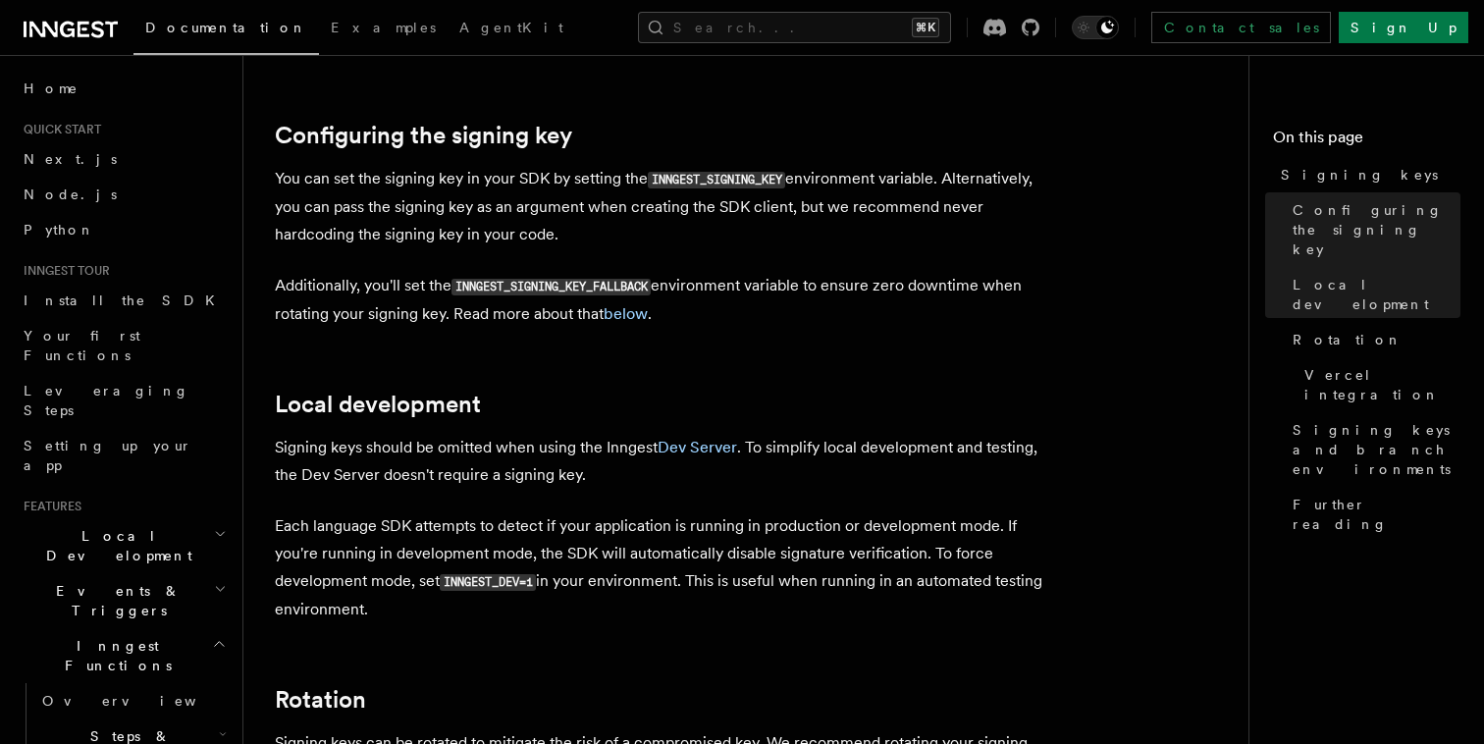
click at [734, 172] on code "INNGEST_SIGNING_KEY" at bounding box center [716, 180] width 137 height 17
copy code "INNGEST_SIGNING_KEY"
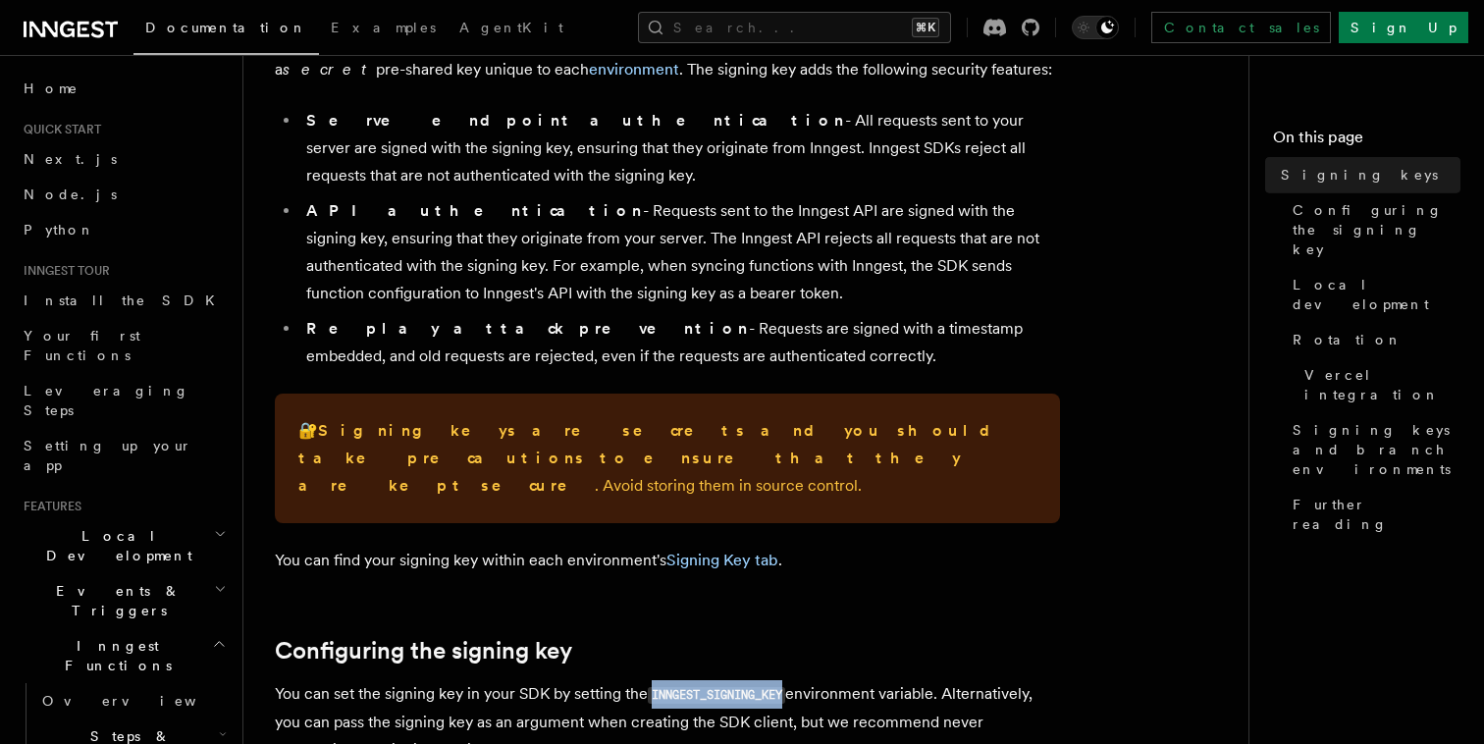
scroll to position [161, 0]
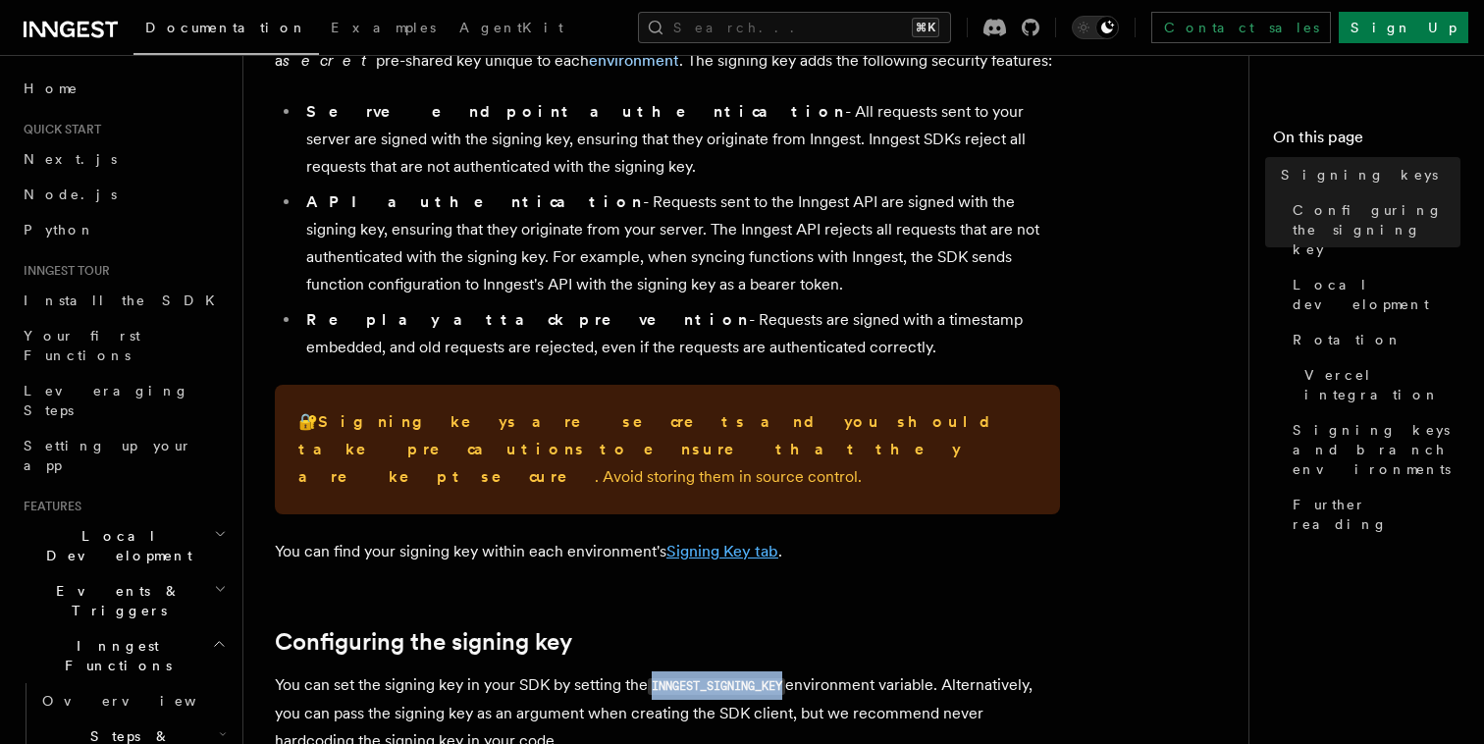
click at [723, 542] on link "Signing Key tab" at bounding box center [722, 551] width 112 height 19
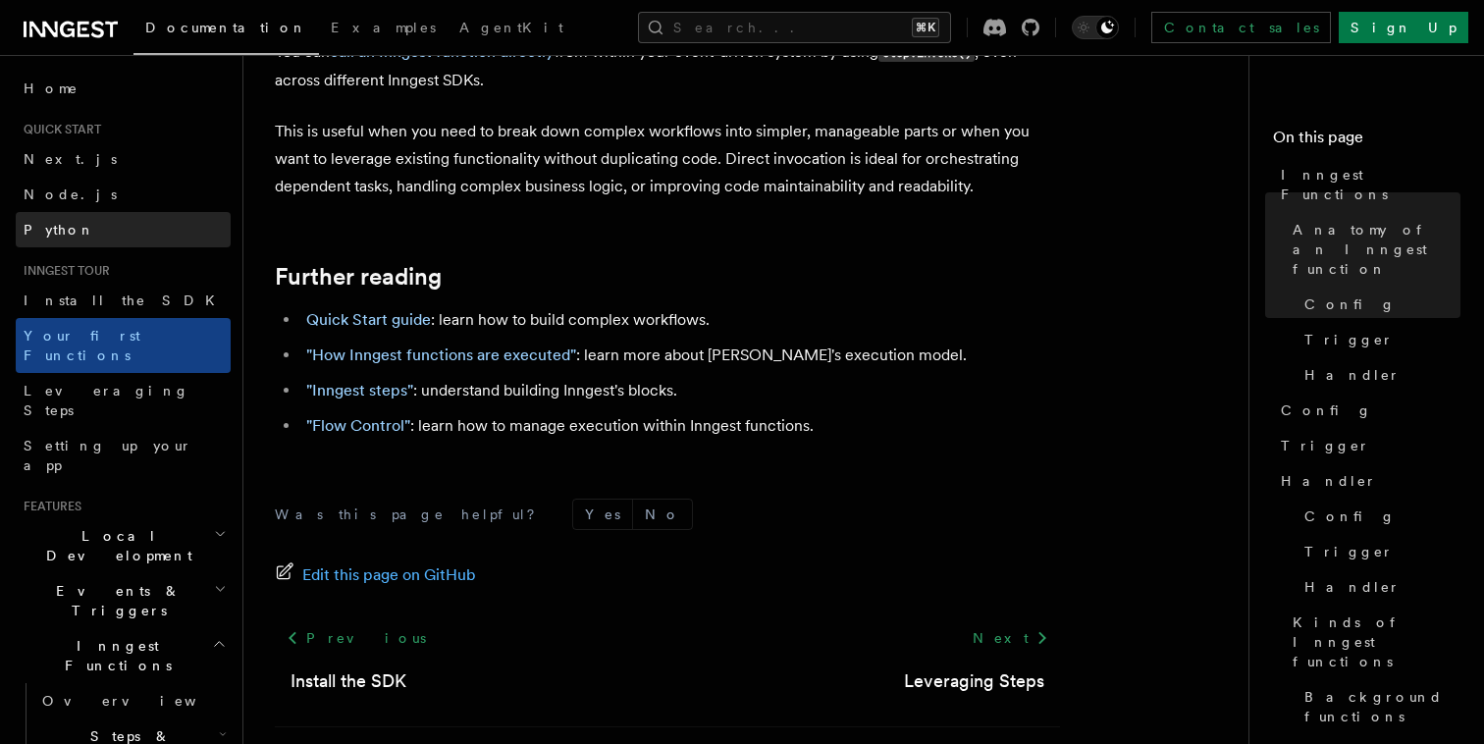
click at [79, 230] on link "Python" at bounding box center [123, 229] width 215 height 35
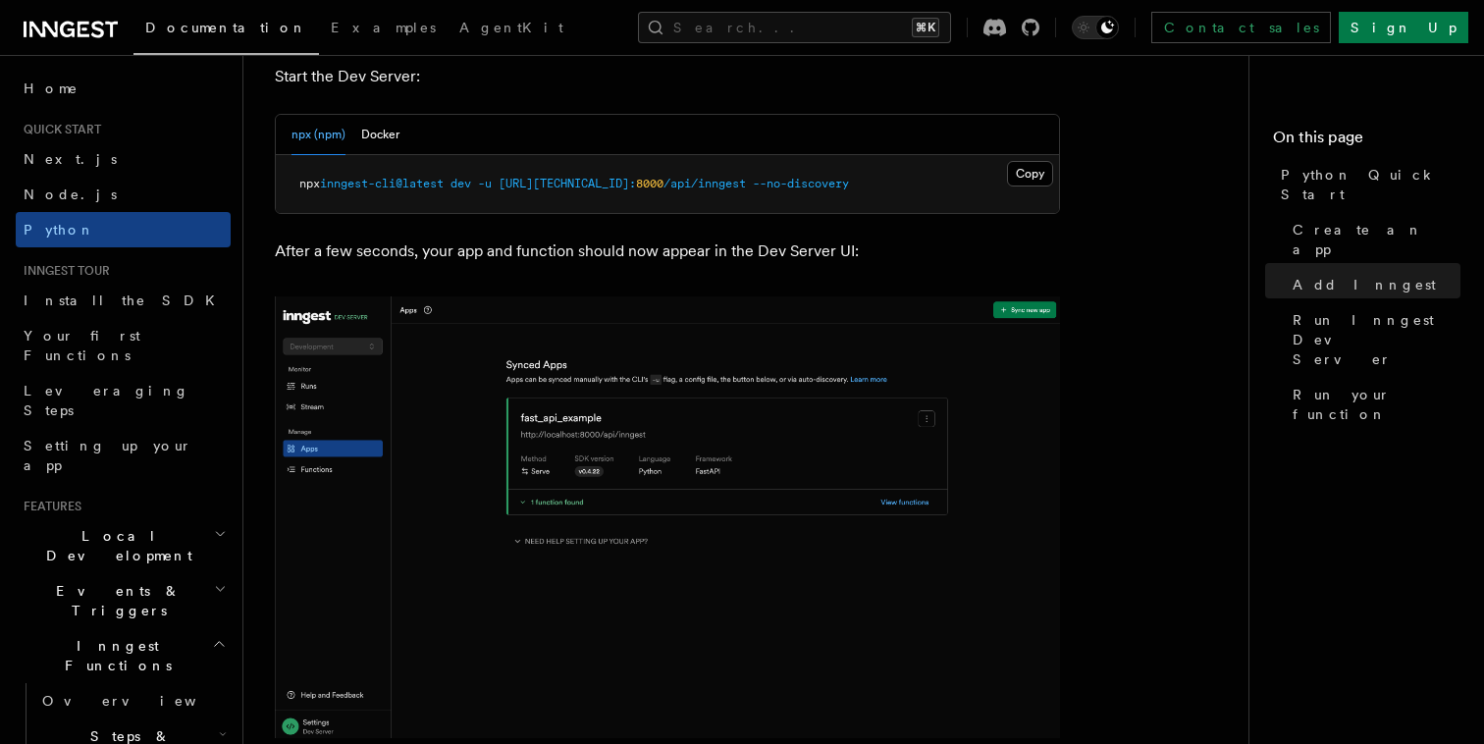
scroll to position [2572, 0]
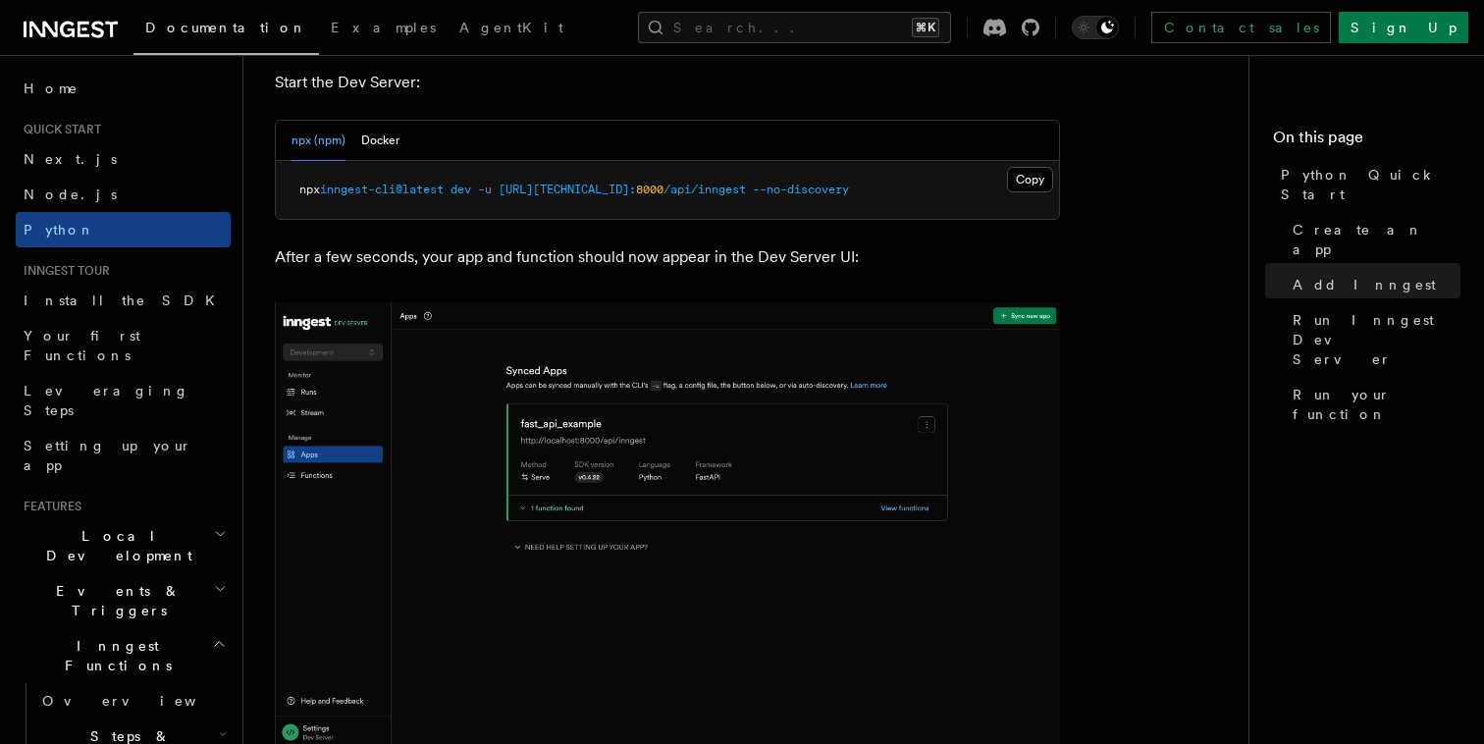
click at [523, 188] on span "[URL][TECHNICAL_ID]:" at bounding box center [567, 190] width 137 height 14
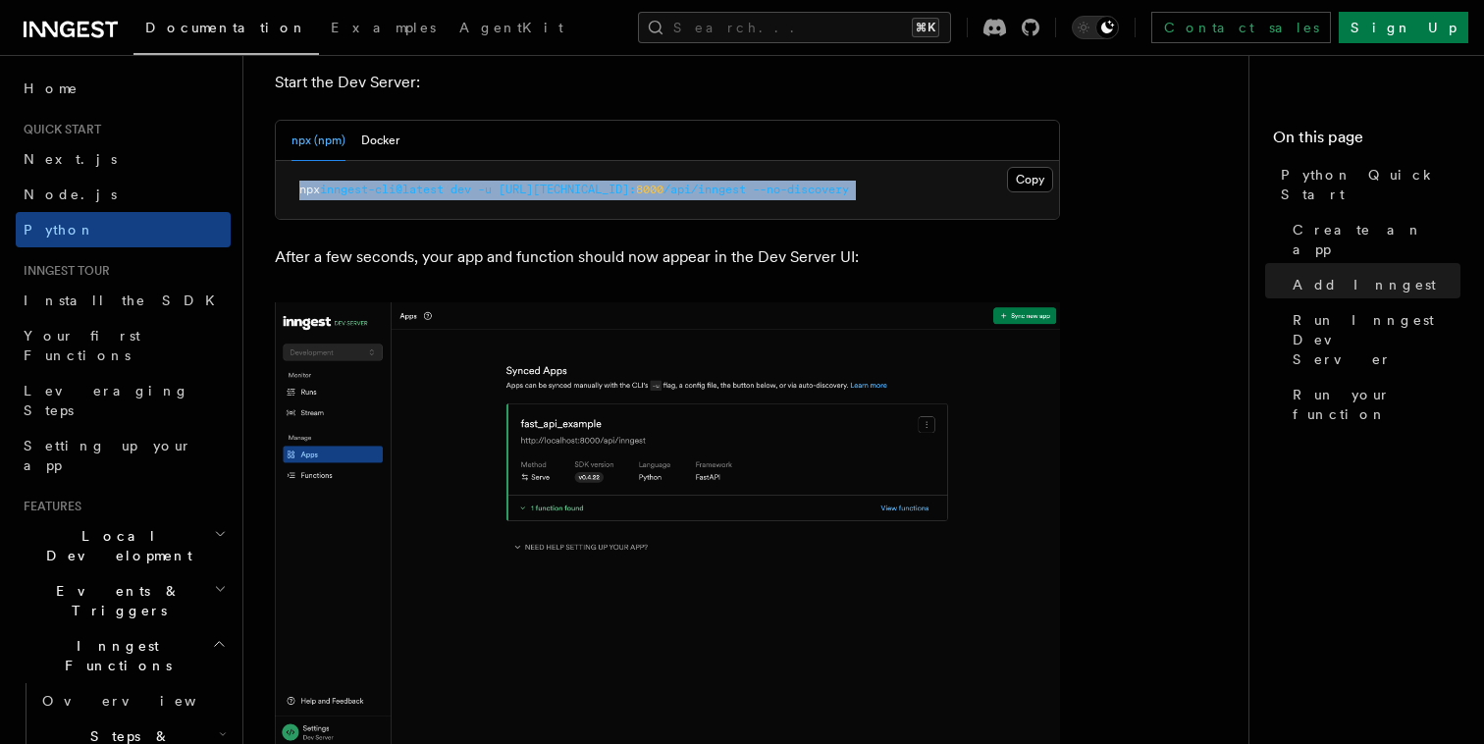
click at [523, 188] on span "[URL][TECHNICAL_ID]:" at bounding box center [567, 190] width 137 height 14
copy article "npx inngest-cli@latest dev -u http://127.0.0.1: 8000 /api/inngest --no-discovery"
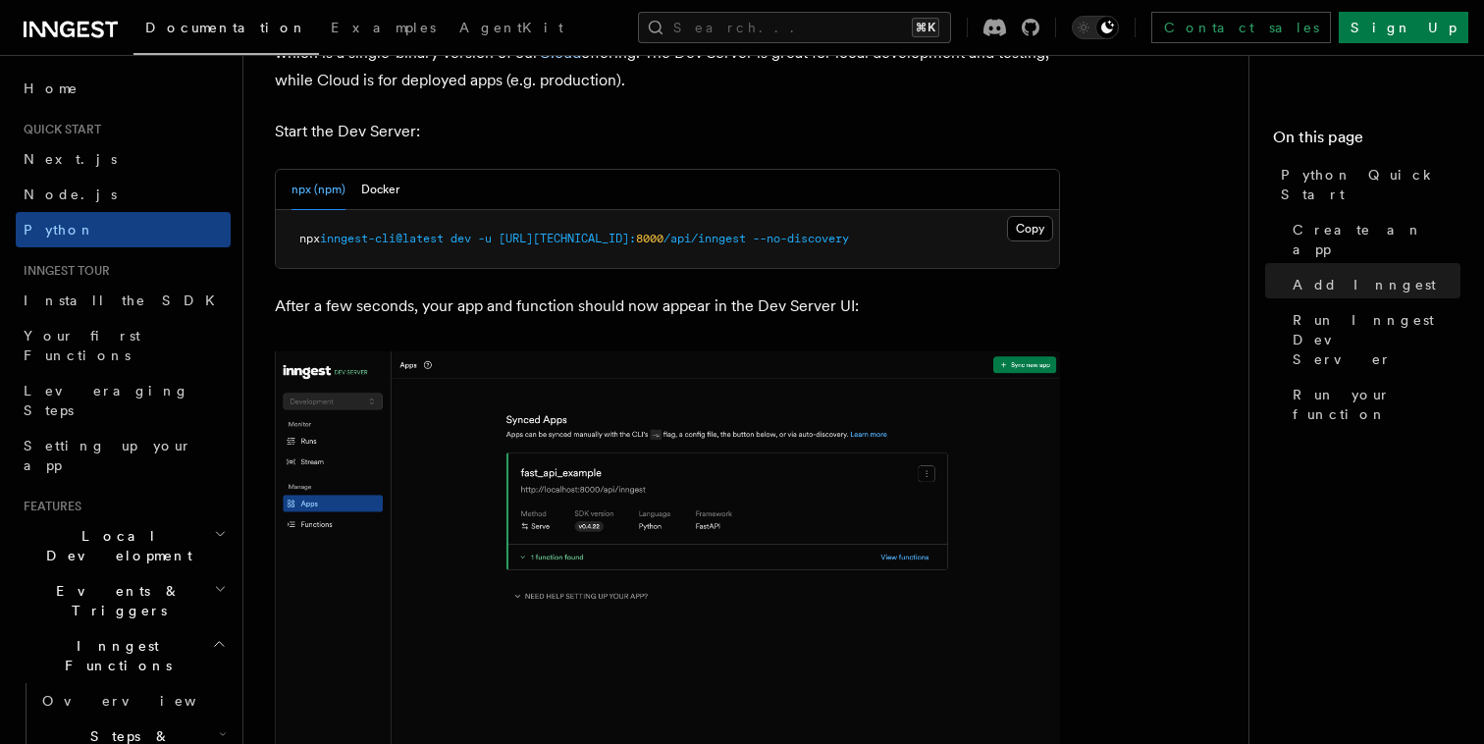
scroll to position [2422, 0]
